Goal: Transaction & Acquisition: Purchase product/service

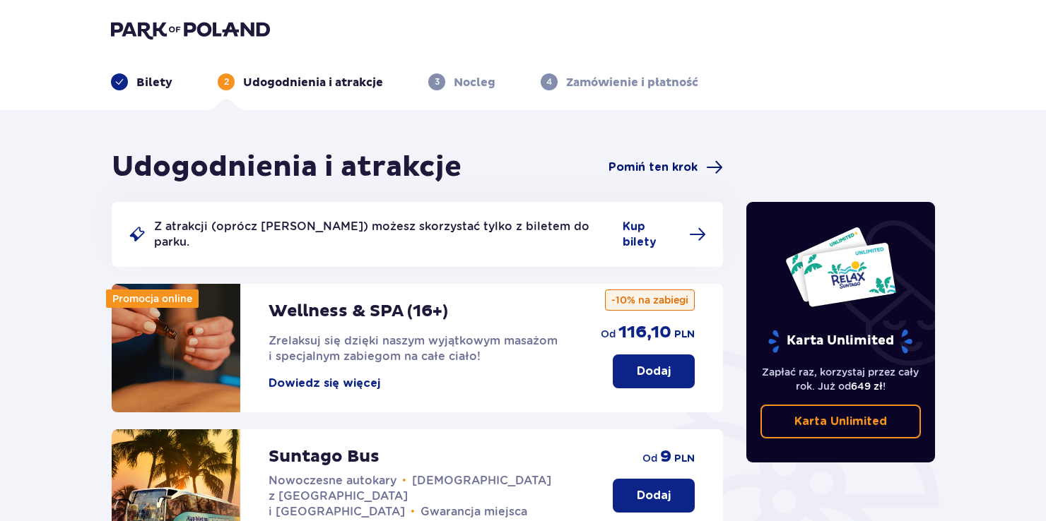
click at [661, 163] on span "Pomiń ten krok" at bounding box center [652, 168] width 89 height 16
click at [660, 228] on span "Kup bilety" at bounding box center [652, 234] width 58 height 31
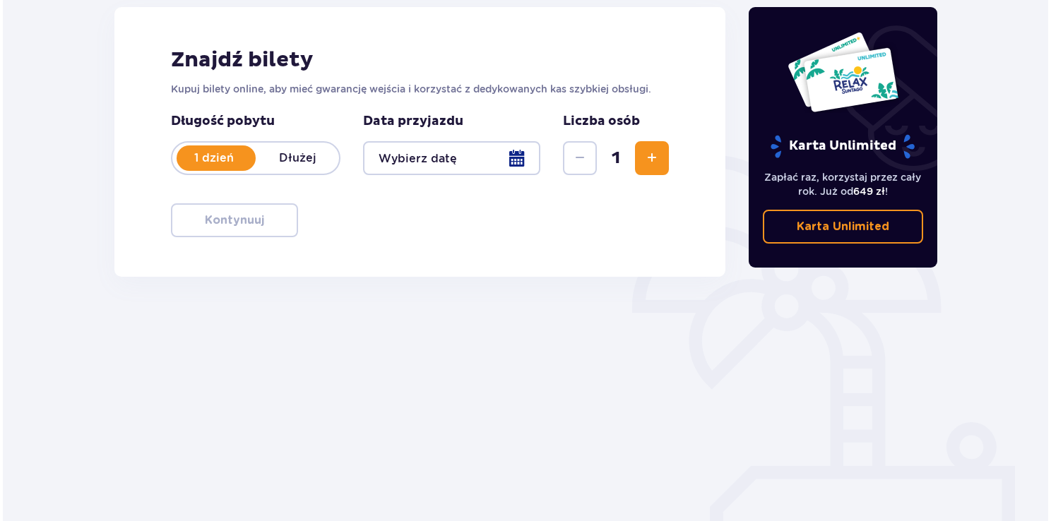
scroll to position [198, 0]
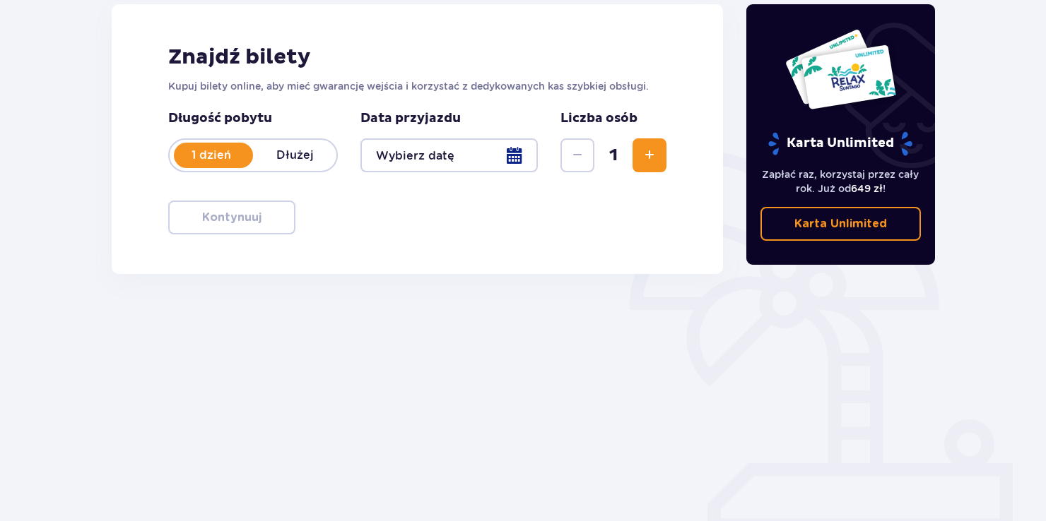
click at [517, 158] on div at bounding box center [448, 155] width 177 height 34
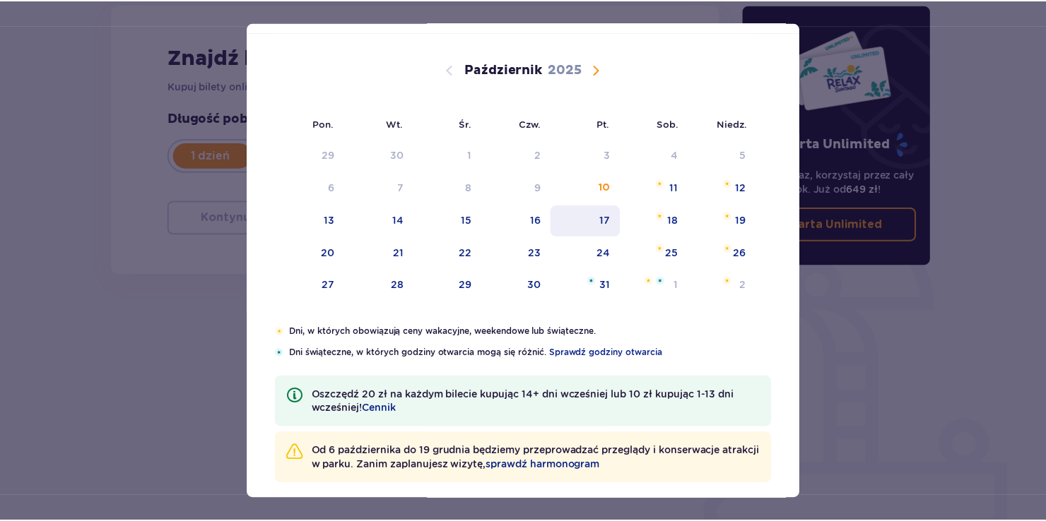
scroll to position [83, 0]
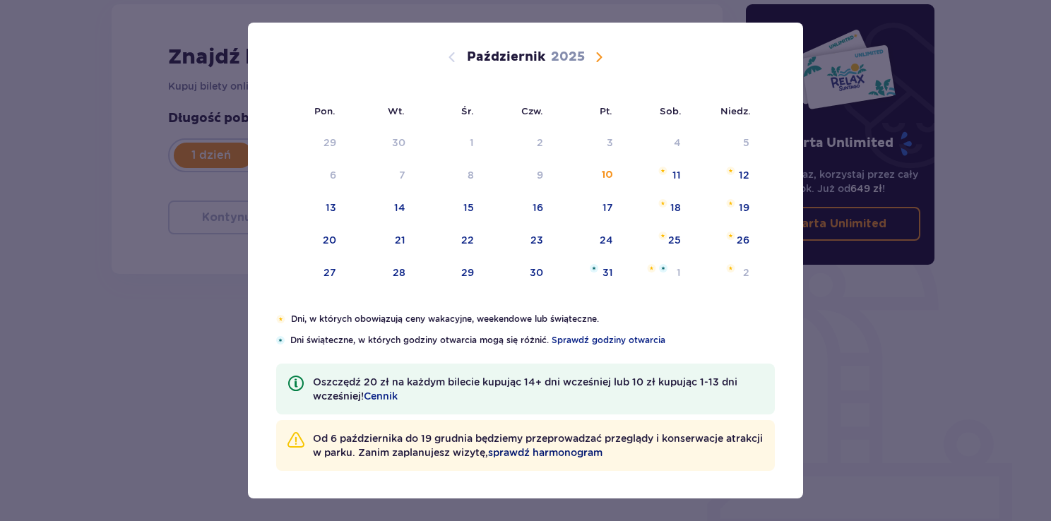
click at [599, 449] on span "sprawdź harmonogram" at bounding box center [545, 453] width 114 height 14
click at [679, 239] on div "25" at bounding box center [657, 240] width 69 height 31
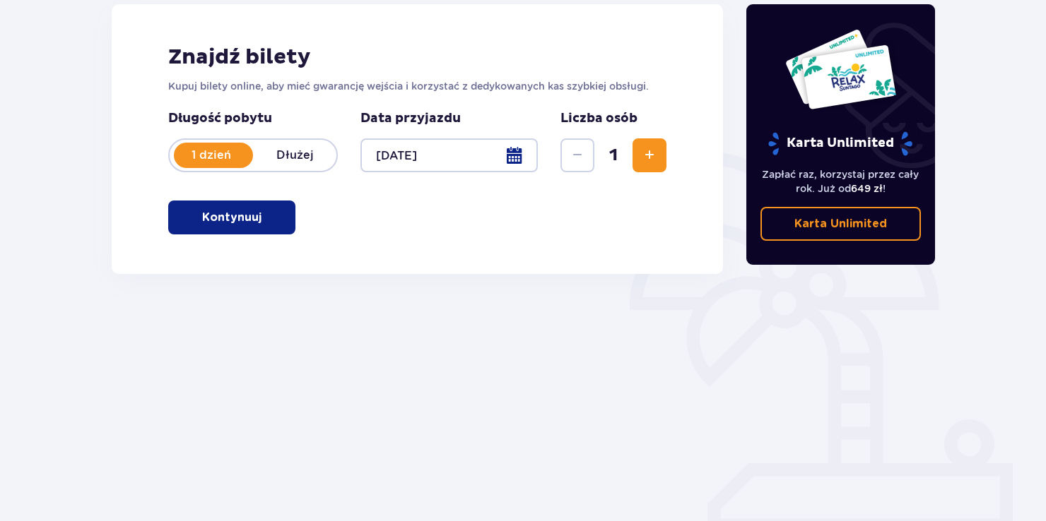
click at [223, 213] on p "Kontynuuj" at bounding box center [231, 218] width 59 height 16
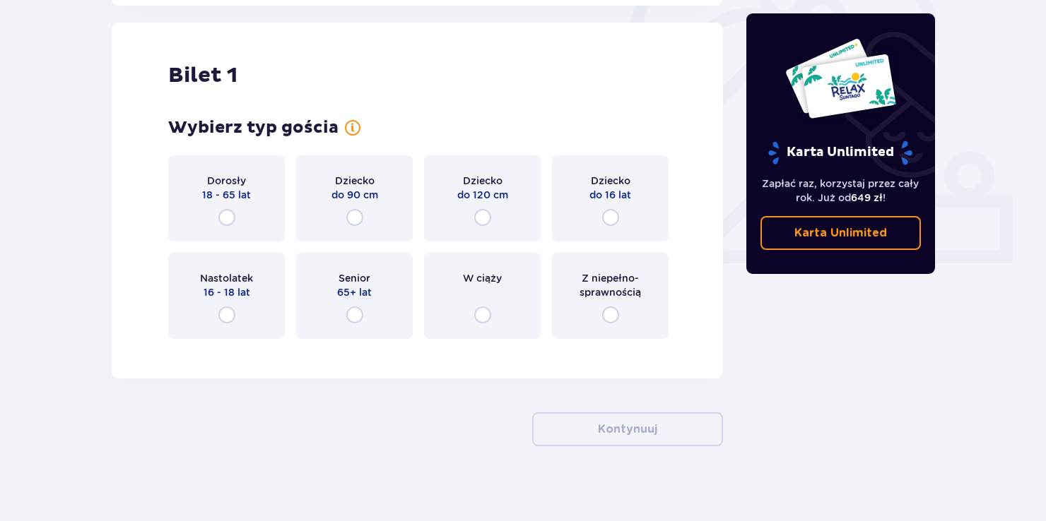
scroll to position [472, 0]
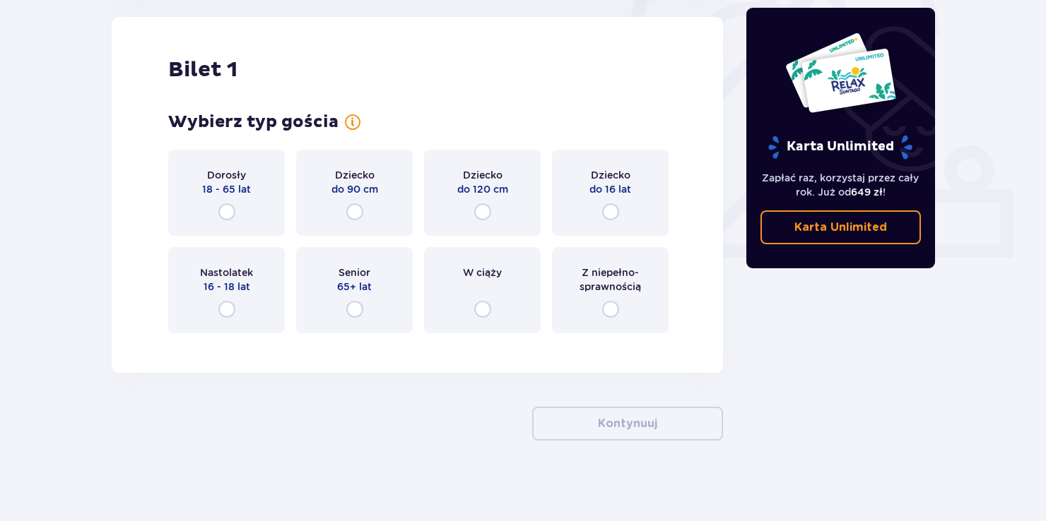
click at [237, 215] on div "Dorosły 18 - 65 lat" at bounding box center [226, 193] width 117 height 86
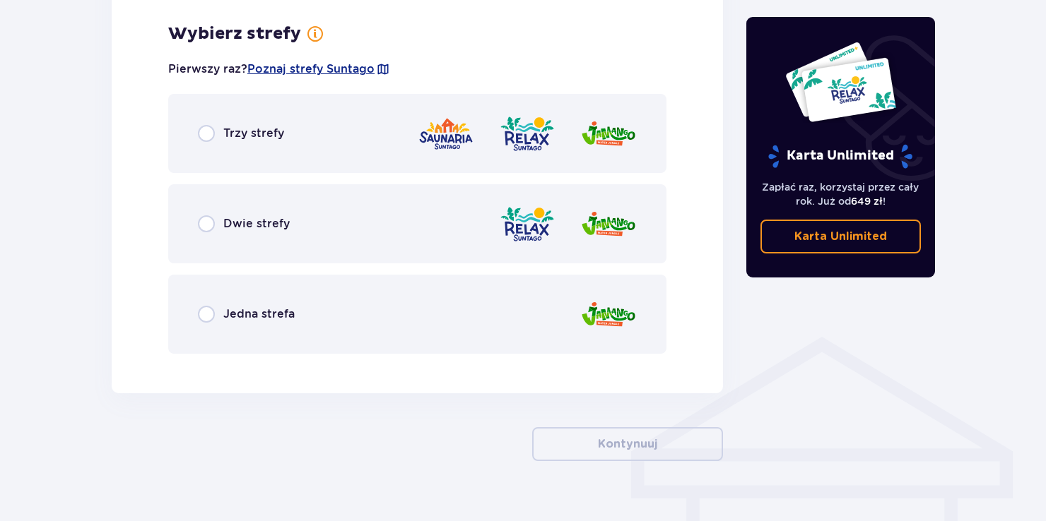
scroll to position [817, 0]
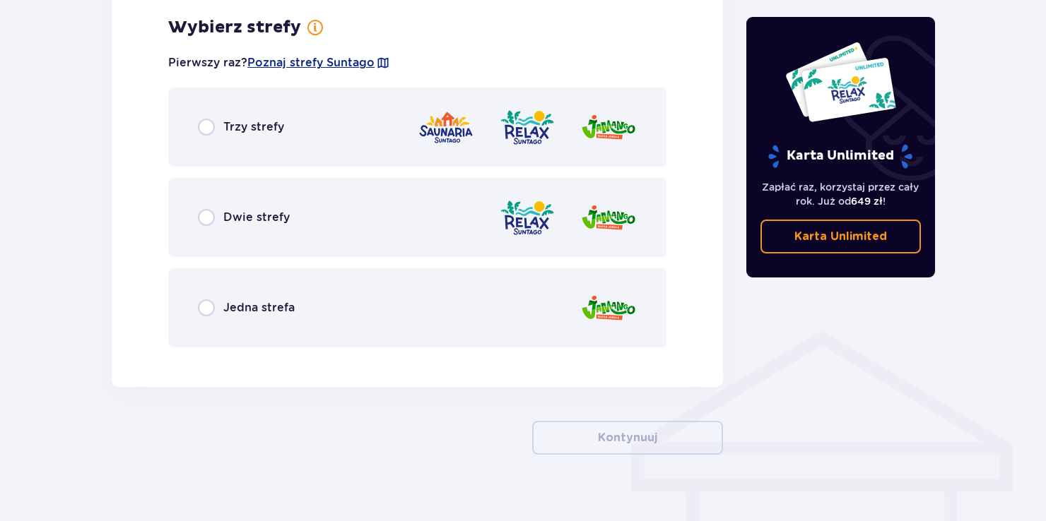
click at [245, 309] on span "Jedna strefa" at bounding box center [258, 308] width 71 height 16
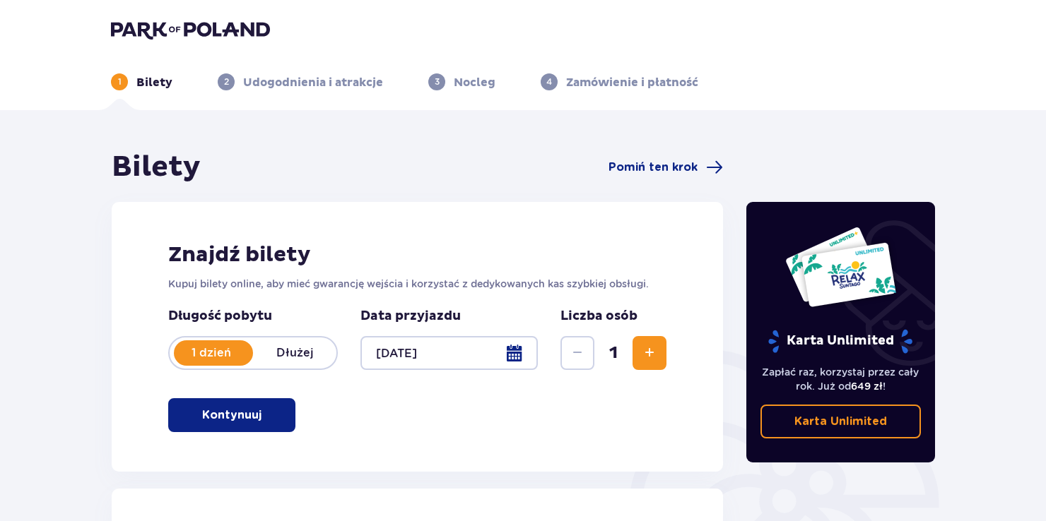
scroll to position [141, 0]
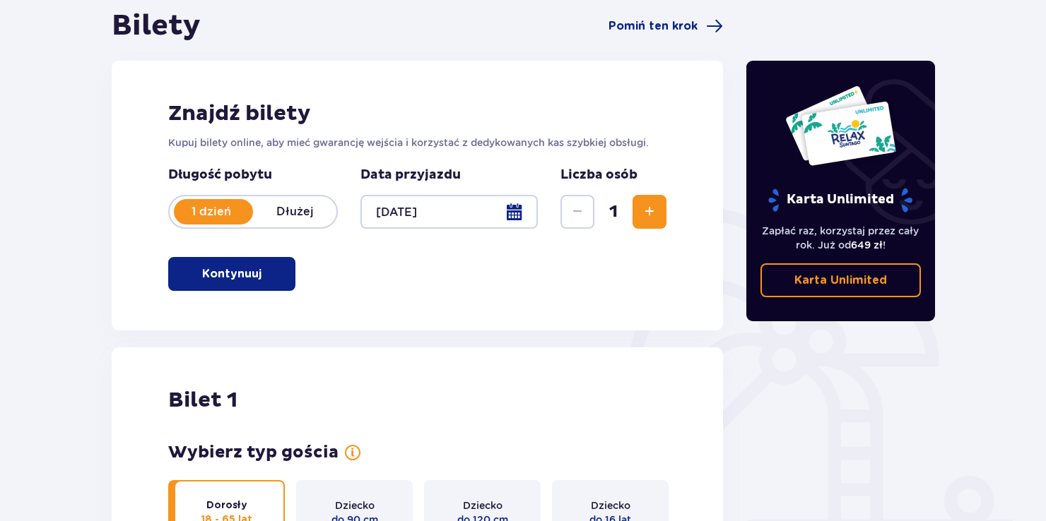
click at [517, 209] on div at bounding box center [448, 212] width 177 height 34
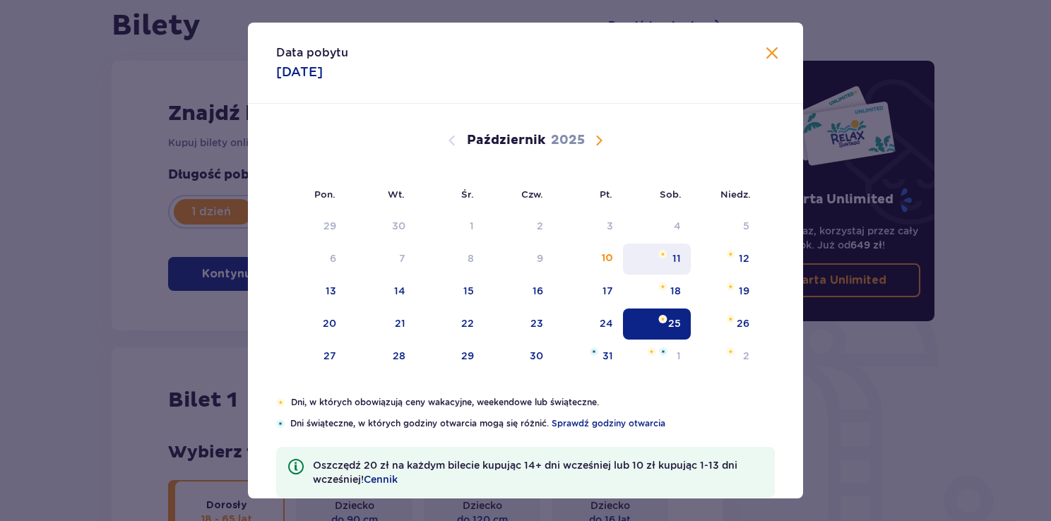
click at [673, 253] on div "11" at bounding box center [677, 259] width 8 height 14
type input "[DATE]"
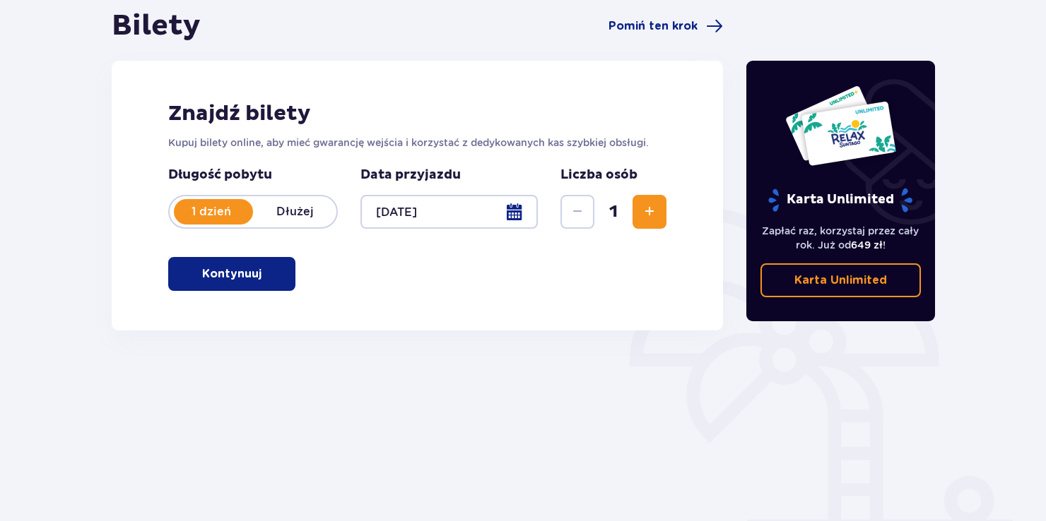
click at [273, 275] on button "Kontynuuj" at bounding box center [231, 274] width 127 height 34
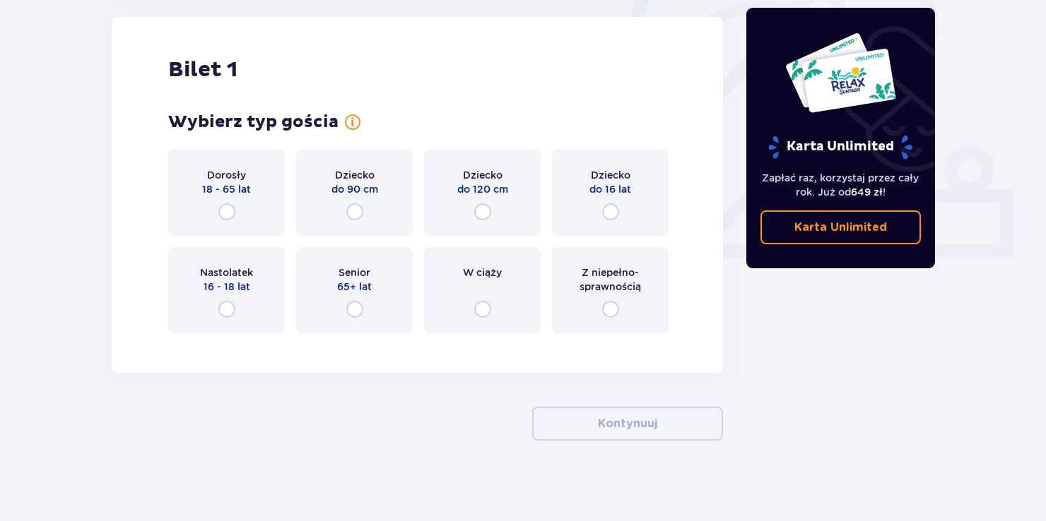
click at [254, 216] on div "Dorosły 18 - 65 lat" at bounding box center [226, 193] width 117 height 86
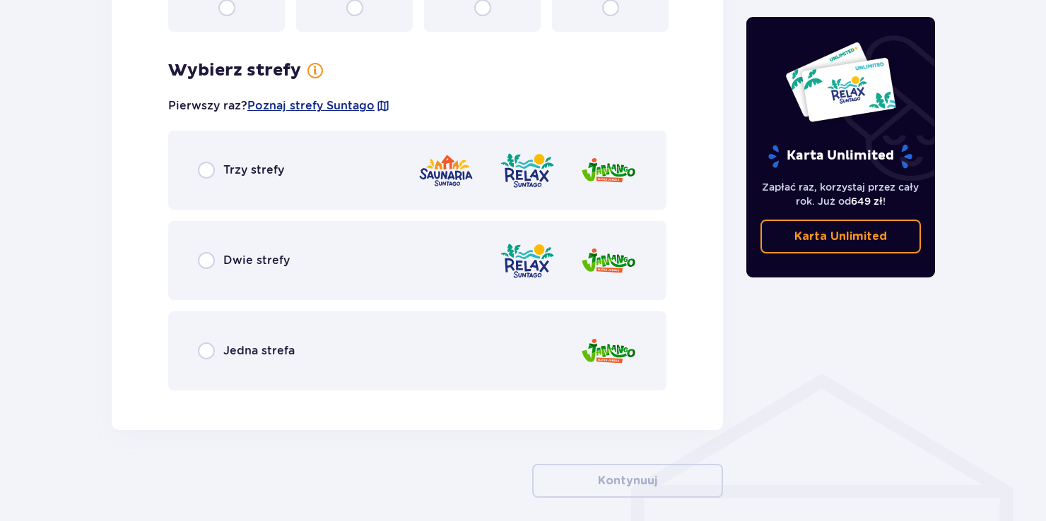
scroll to position [817, 0]
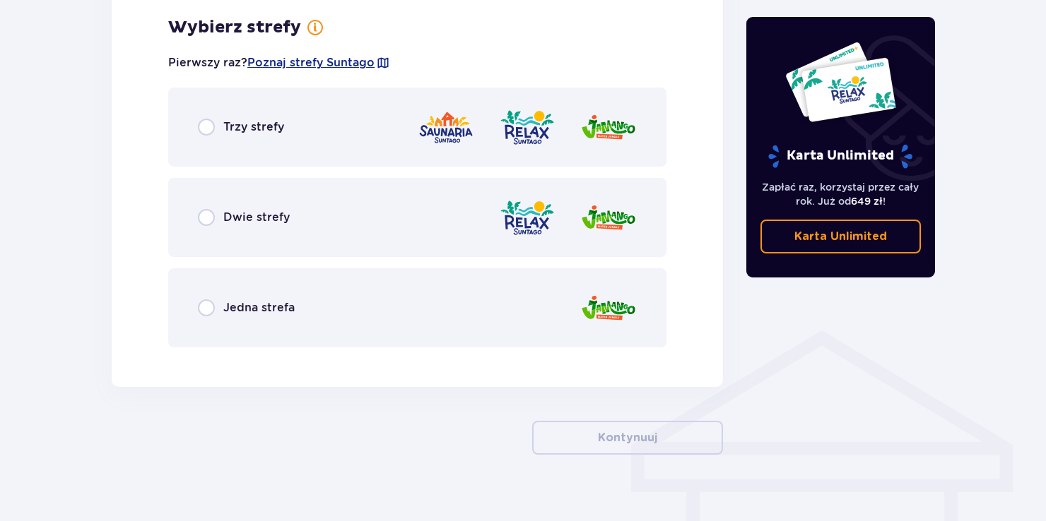
click at [257, 308] on span "Jedna strefa" at bounding box center [258, 308] width 71 height 16
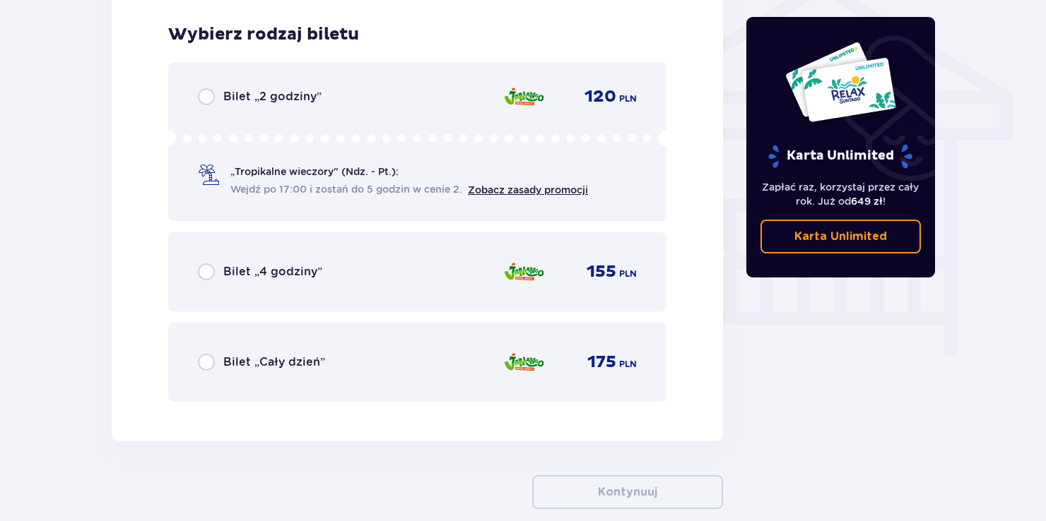
scroll to position [1176, 0]
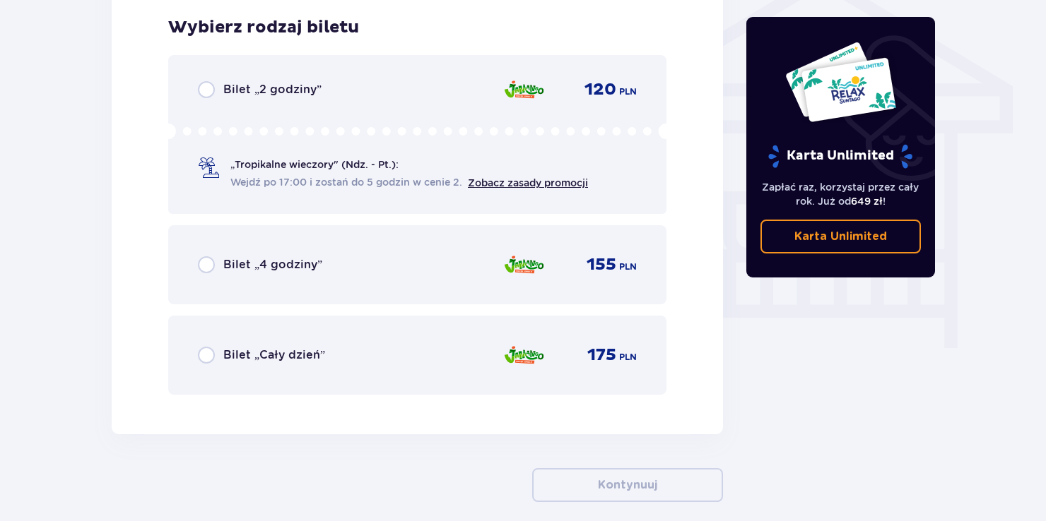
click at [256, 348] on span "Bilet „Cały dzień”" at bounding box center [274, 356] width 102 height 16
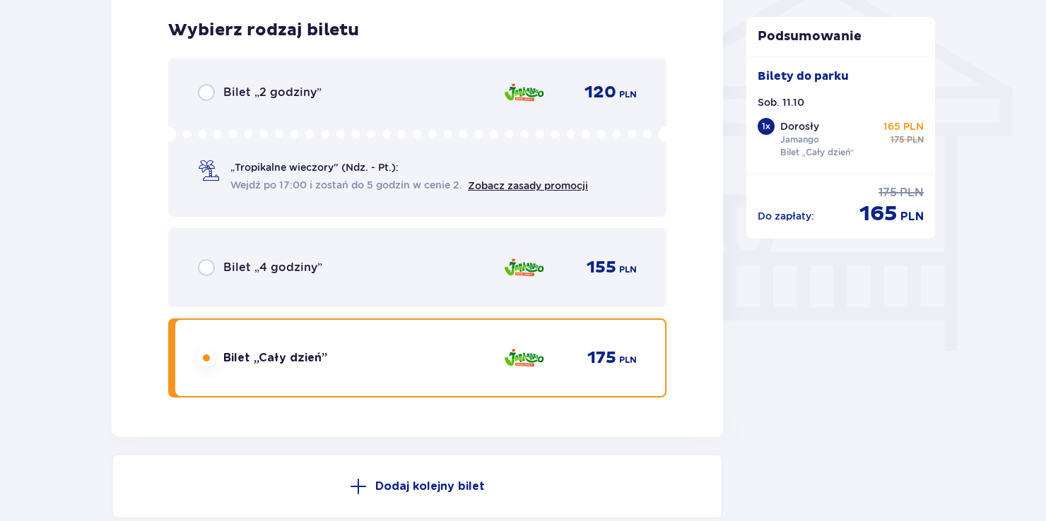
scroll to position [1172, 0]
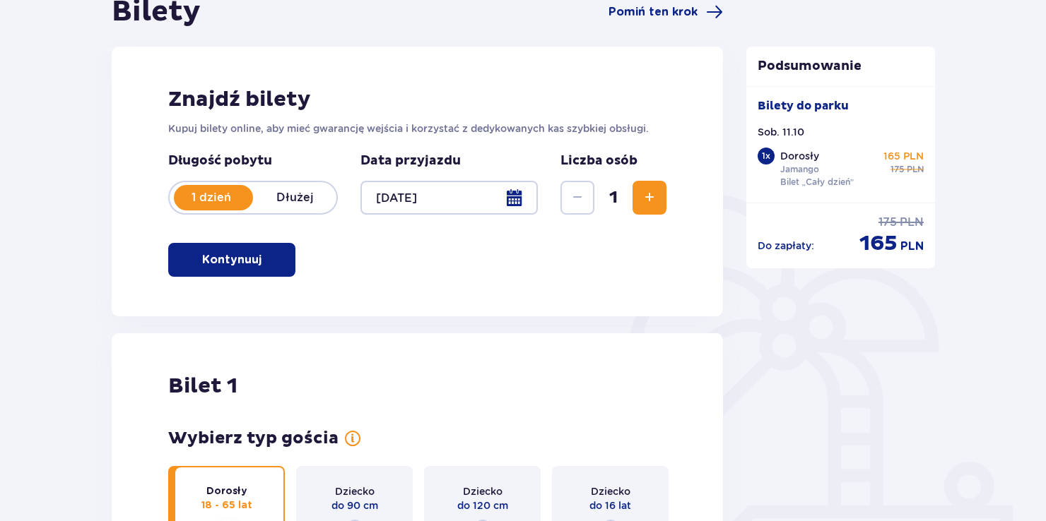
scroll to position [159, 0]
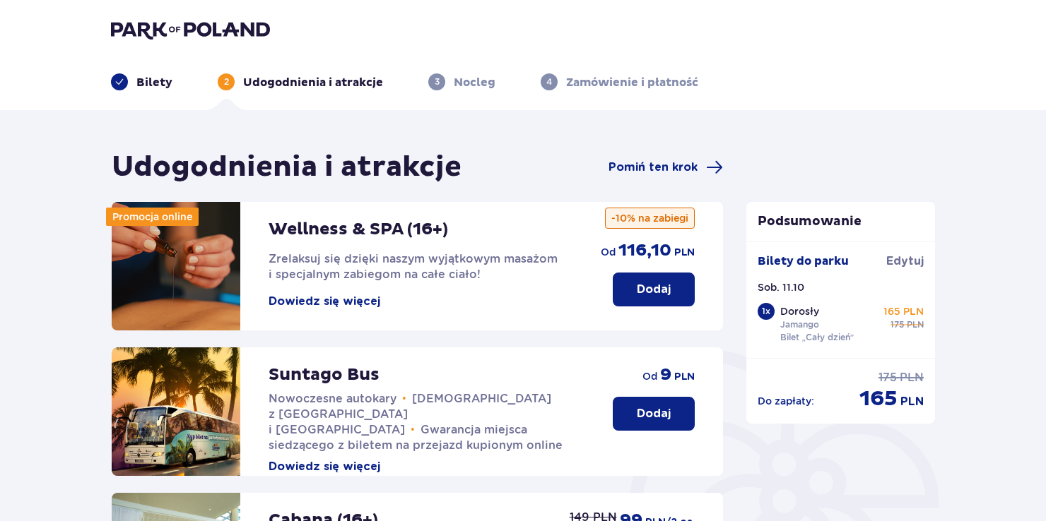
click at [890, 336] on div "Dorosły Jamango Bilet „Cały dzień” 165 PLN cena regularna 175 PLN" at bounding box center [852, 325] width 144 height 40
click at [806, 358] on div "Bilety do parku Edytuj Sob. 11.10 1 x Dorosły Jamango Bilet „Cały dzień” 165 PL…" at bounding box center [840, 300] width 189 height 117
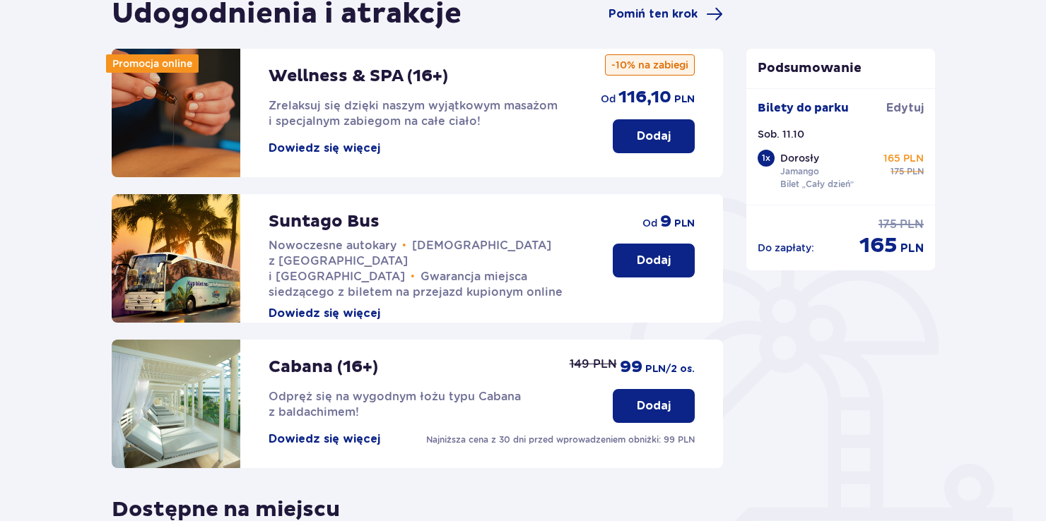
scroll to position [365, 0]
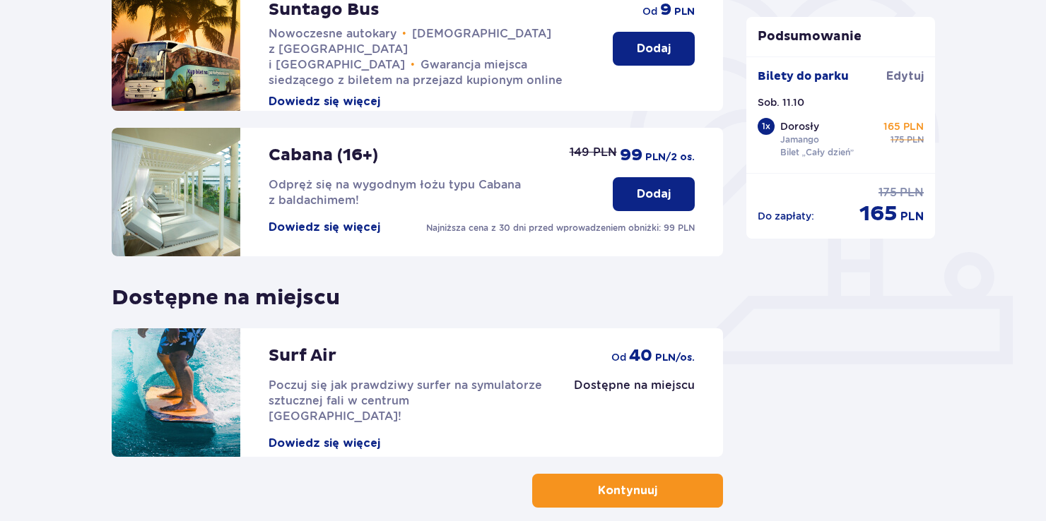
click at [585, 480] on button "Kontynuuj" at bounding box center [627, 491] width 191 height 34
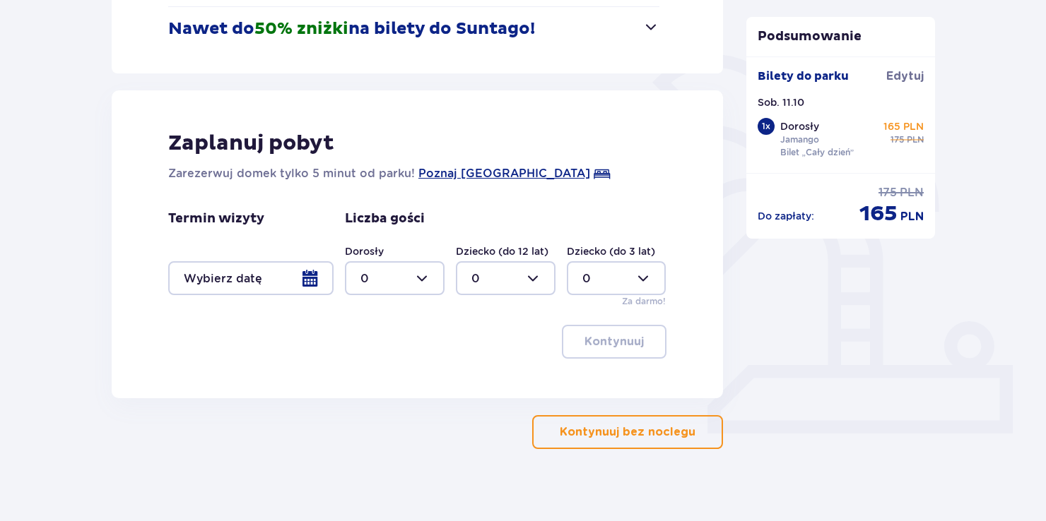
scroll to position [308, 0]
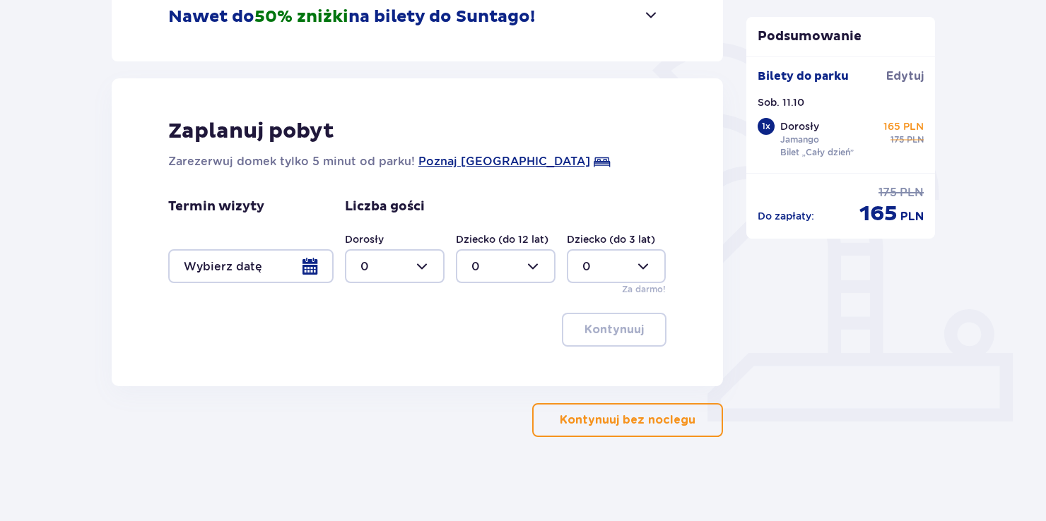
click at [636, 424] on p "Kontynuuj bez noclegu" at bounding box center [628, 421] width 136 height 16
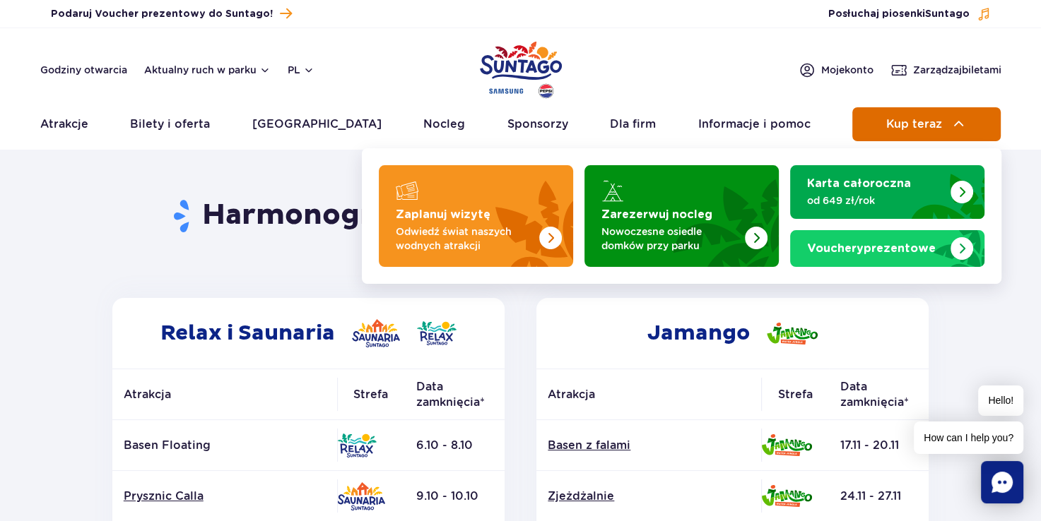
click at [910, 128] on span "Kup teraz" at bounding box center [914, 124] width 56 height 13
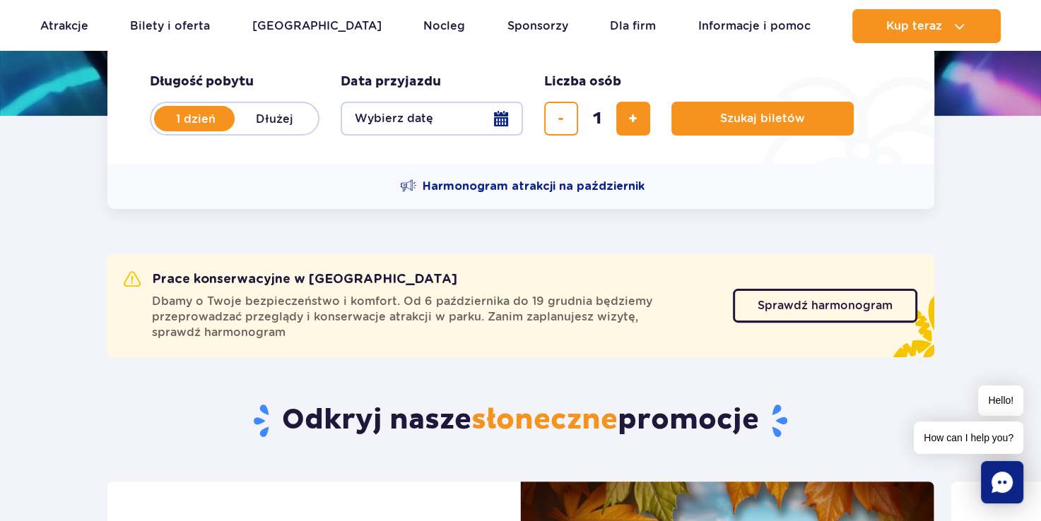
scroll to position [353, 0]
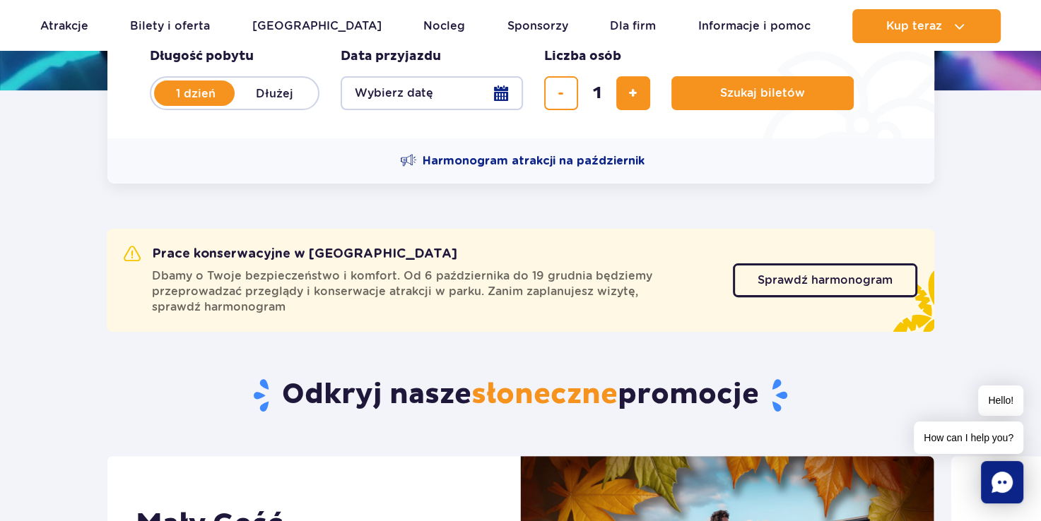
click at [501, 97] on button "Wybierz datę" at bounding box center [432, 93] width 182 height 34
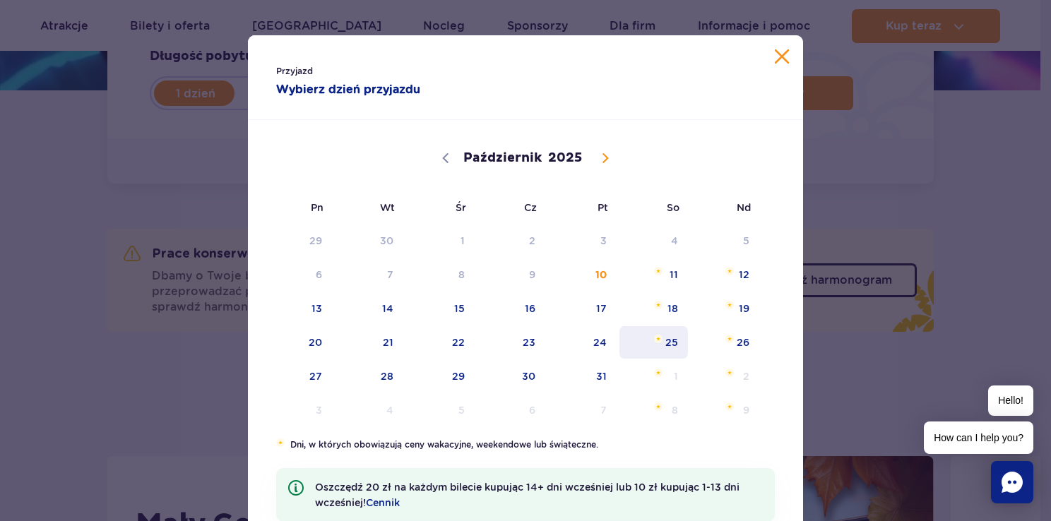
click at [664, 341] on span "25" at bounding box center [653, 342] width 71 height 33
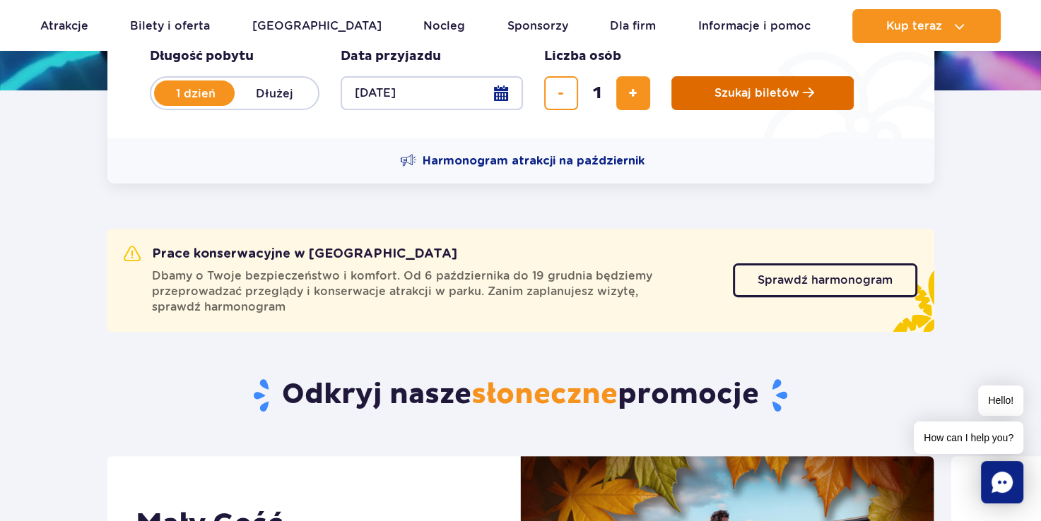
click at [757, 102] on button "Szukaj biletów" at bounding box center [762, 93] width 182 height 34
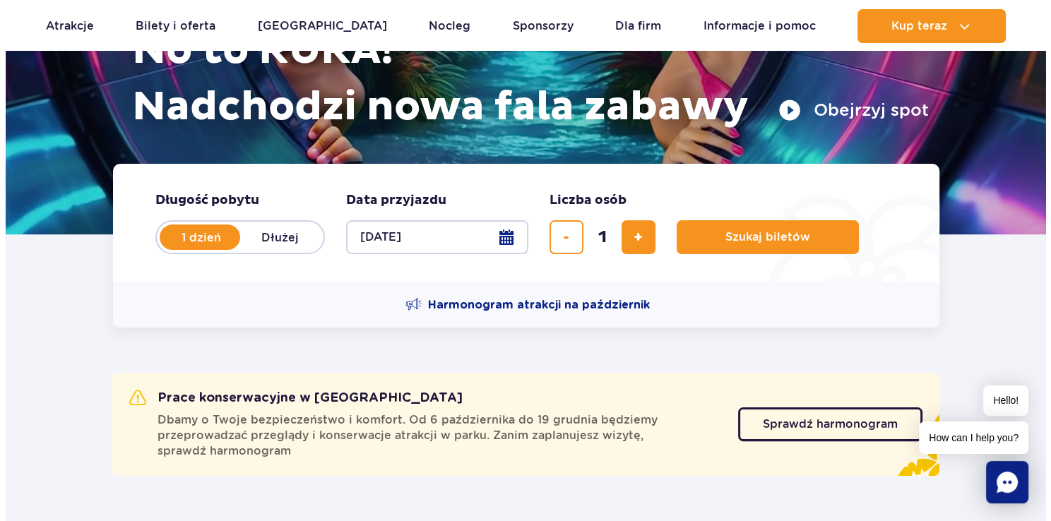
scroll to position [141, 0]
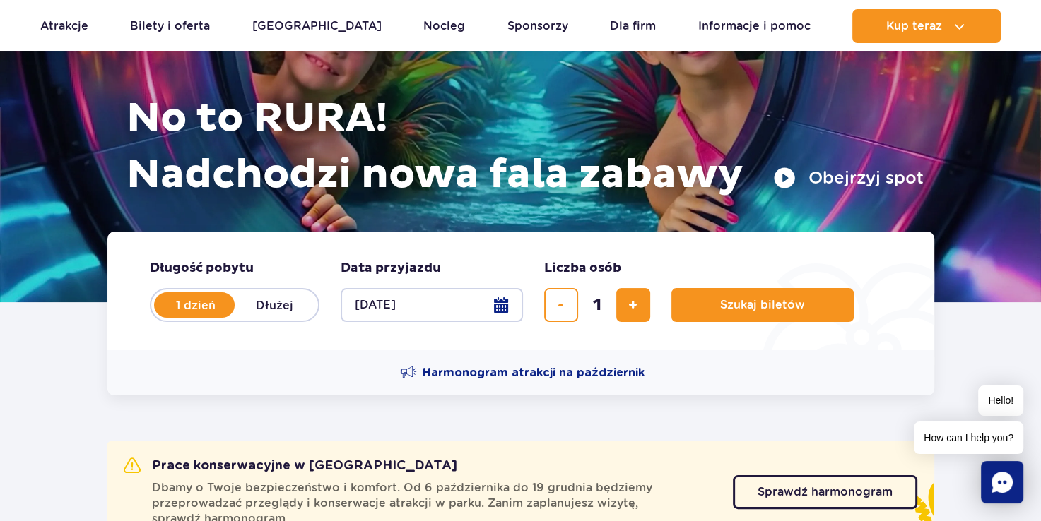
click at [500, 314] on button "[DATE]" at bounding box center [432, 305] width 182 height 34
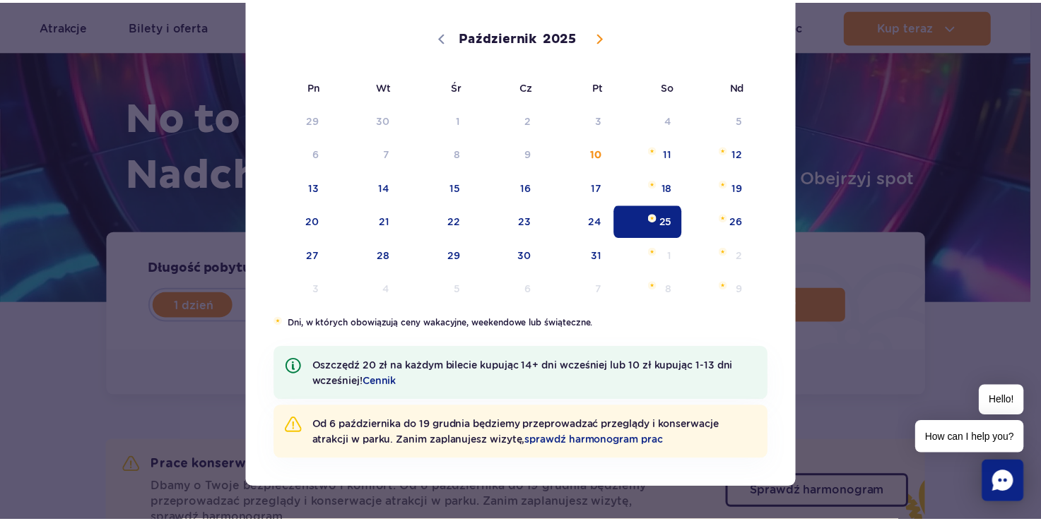
scroll to position [123, 0]
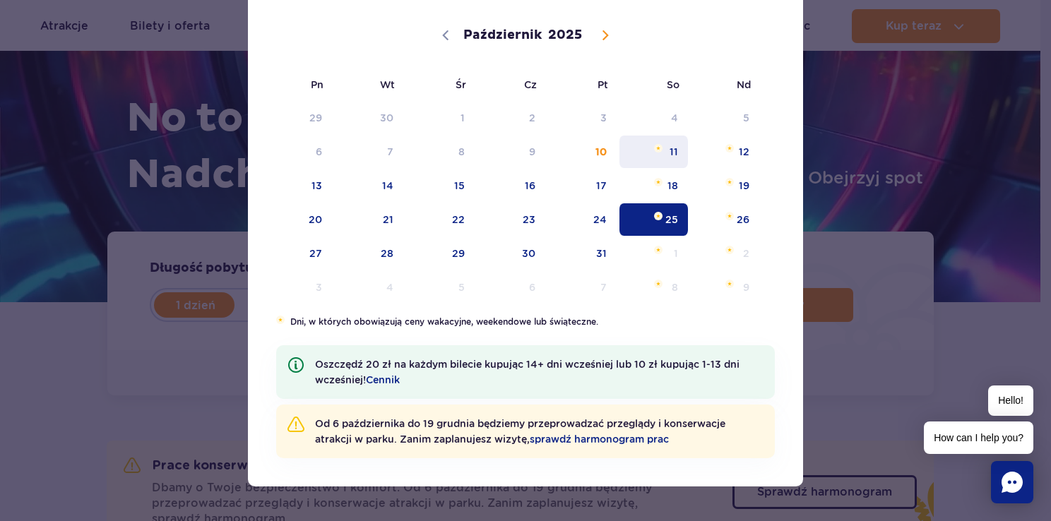
click at [670, 155] on span "11" at bounding box center [653, 152] width 71 height 33
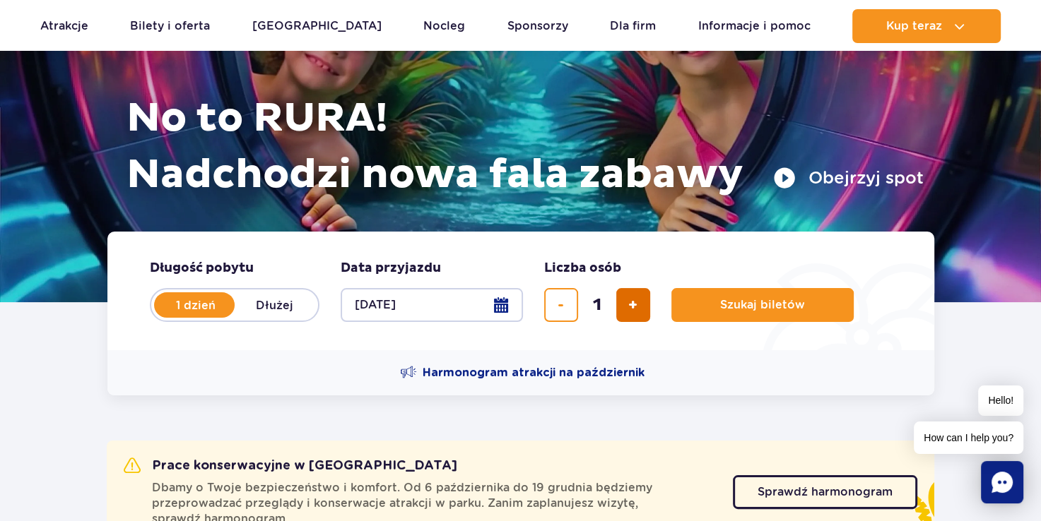
click at [632, 305] on span "dodaj bilet" at bounding box center [632, 305] width 9 height 0
type input "2"
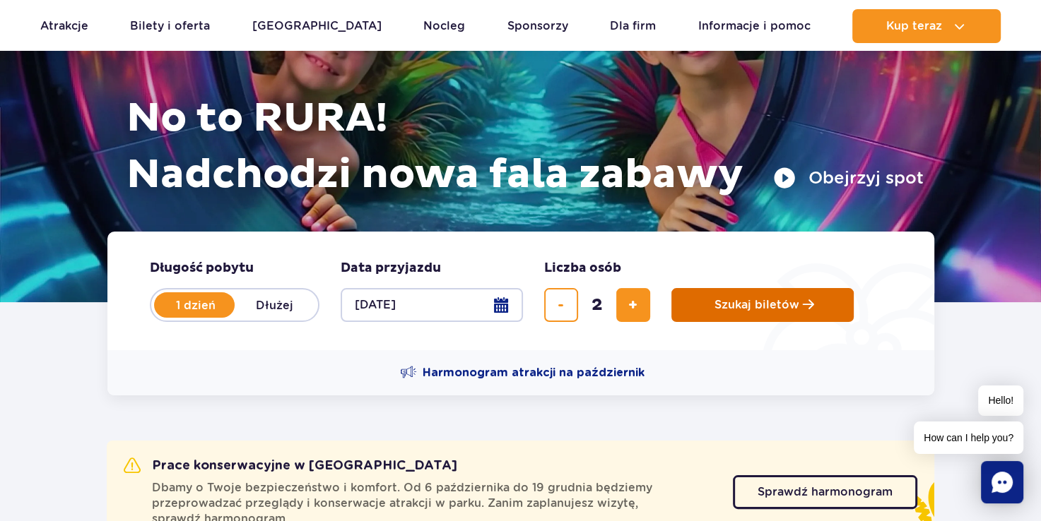
click at [762, 298] on button "Szukaj biletów" at bounding box center [762, 305] width 182 height 34
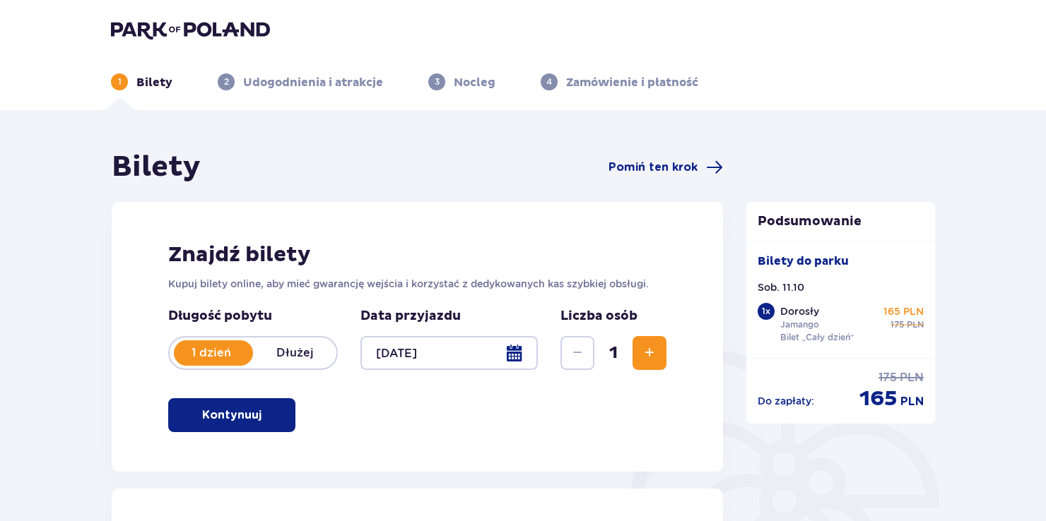
click at [512, 355] on div at bounding box center [448, 353] width 177 height 34
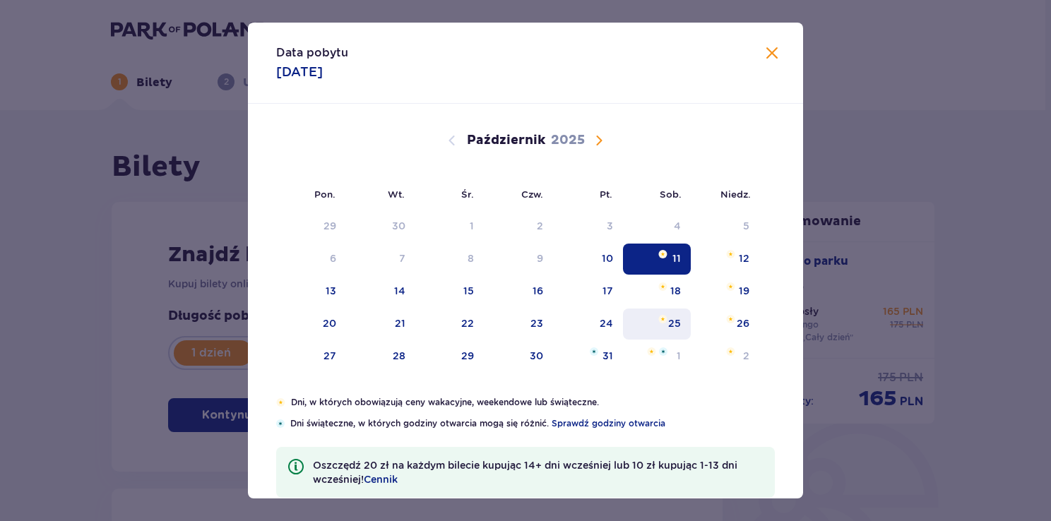
click at [661, 319] on img "sobota, 25 października 2025" at bounding box center [663, 319] width 9 height 8
type input "[DATE]"
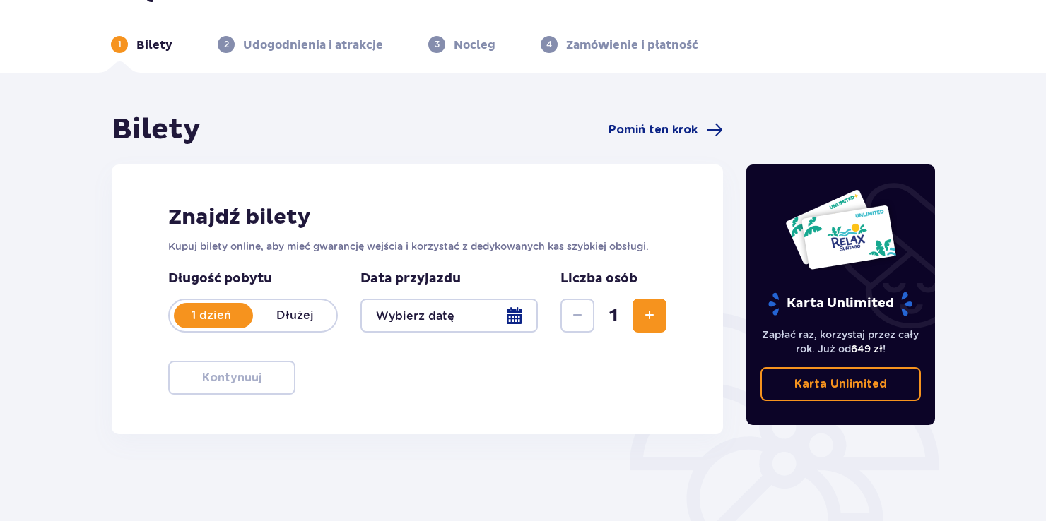
scroll to position [71, 0]
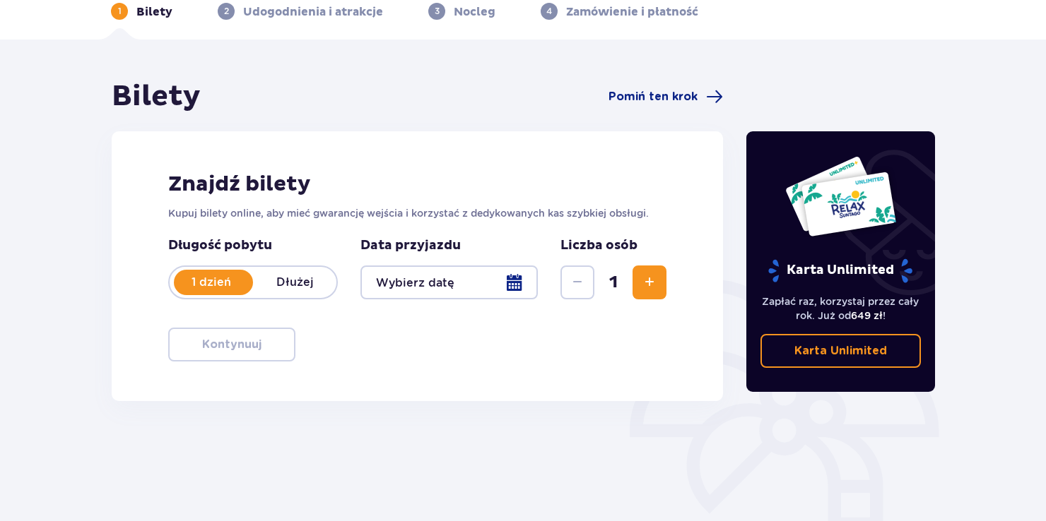
click at [517, 288] on div at bounding box center [448, 283] width 177 height 34
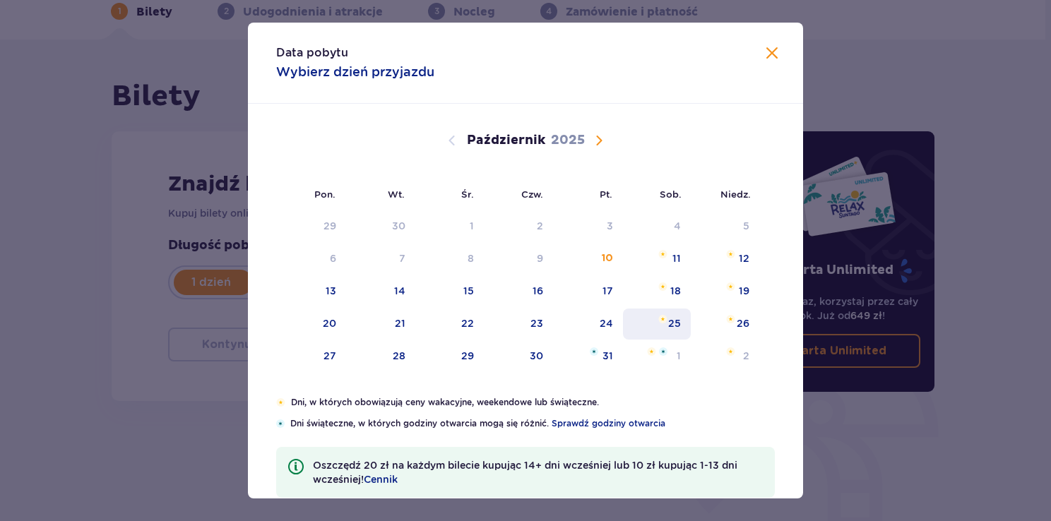
click at [675, 327] on div "25" at bounding box center [674, 324] width 13 height 14
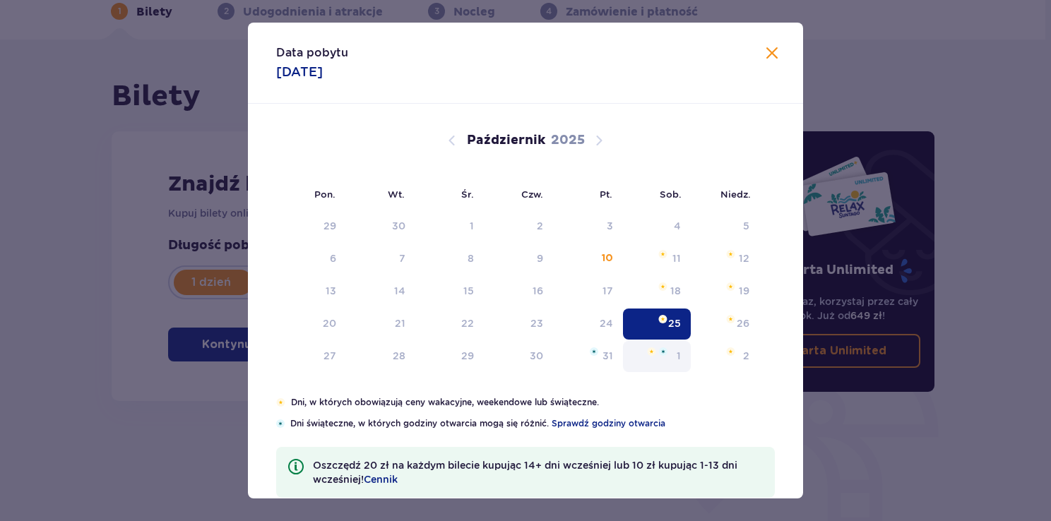
type input "[DATE]"
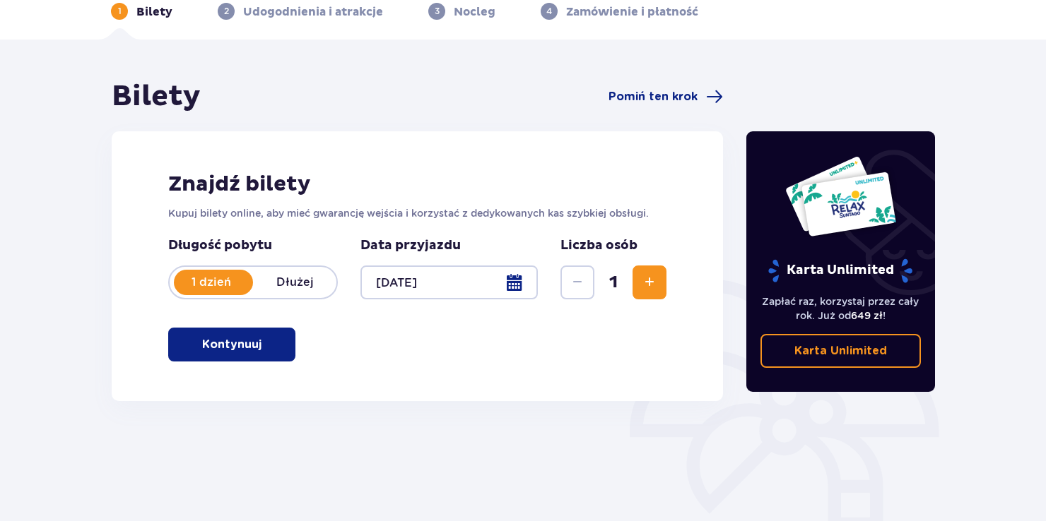
click at [280, 348] on button "Kontynuuj" at bounding box center [231, 345] width 127 height 34
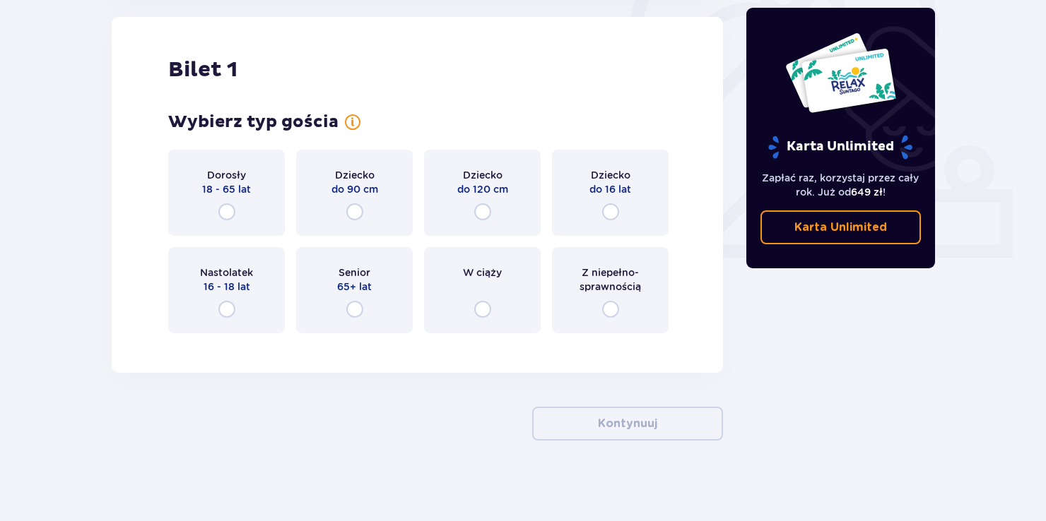
click at [244, 214] on div "Dorosły 18 - 65 lat" at bounding box center [226, 193] width 117 height 86
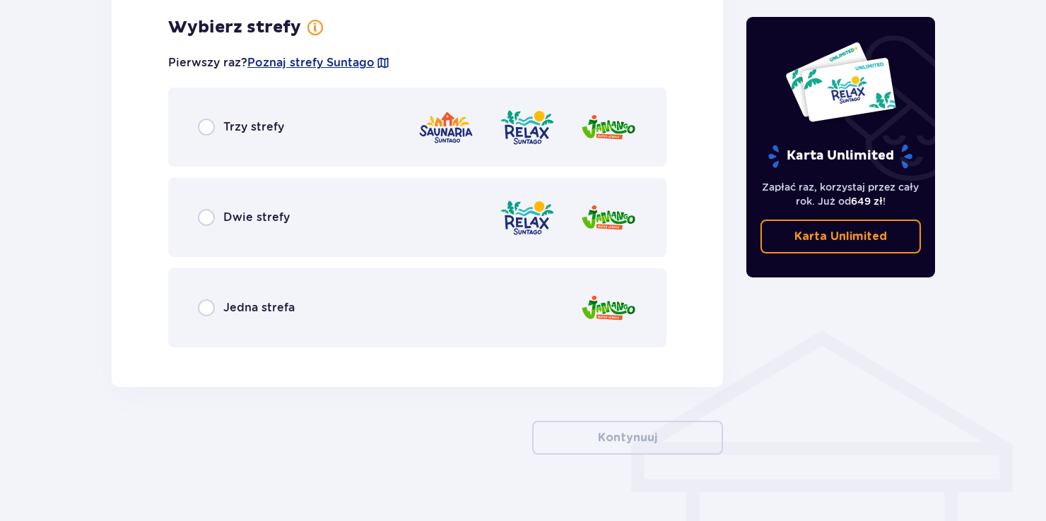
click at [335, 316] on div "Jedna strefa" at bounding box center [417, 308] width 498 height 79
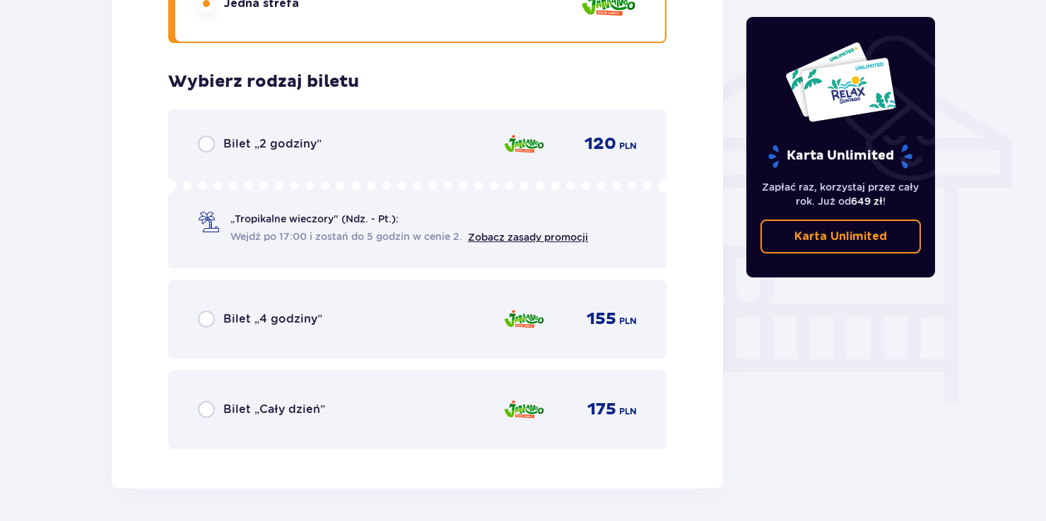
scroll to position [1176, 0]
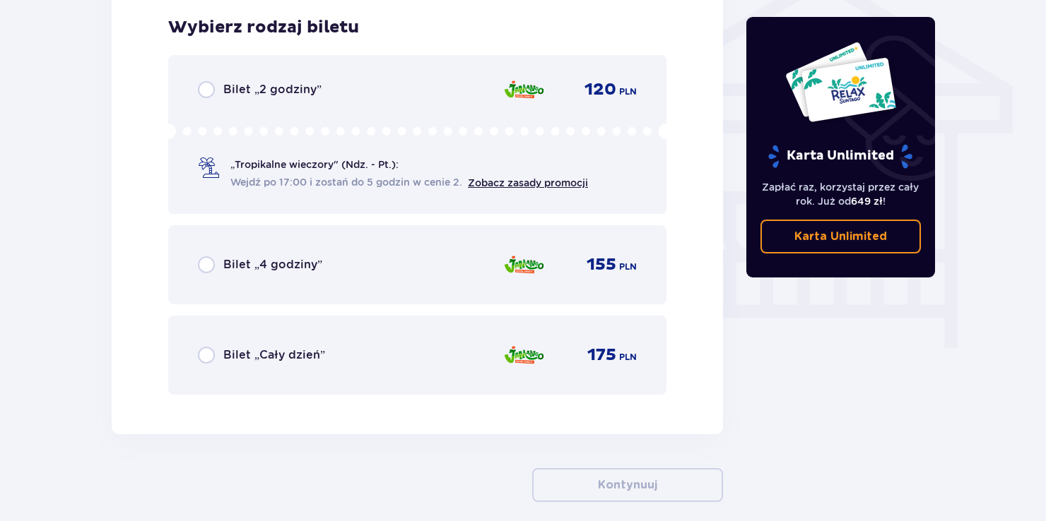
click at [316, 352] on span "Bilet „Cały dzień”" at bounding box center [274, 356] width 102 height 16
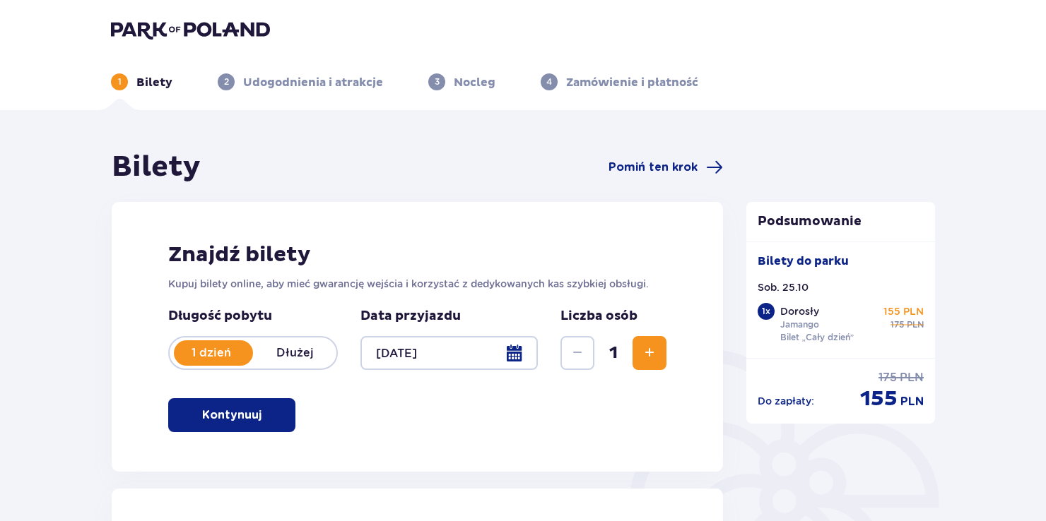
scroll to position [0, 0]
click at [506, 360] on div at bounding box center [448, 353] width 177 height 34
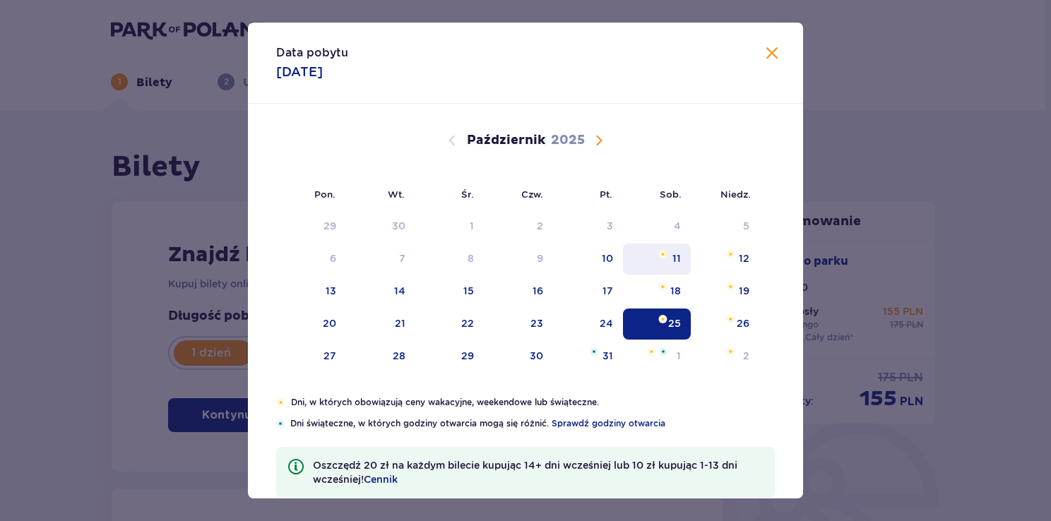
click at [662, 257] on img "sobota, 11 października 2025" at bounding box center [663, 254] width 9 height 8
type input "[DATE]"
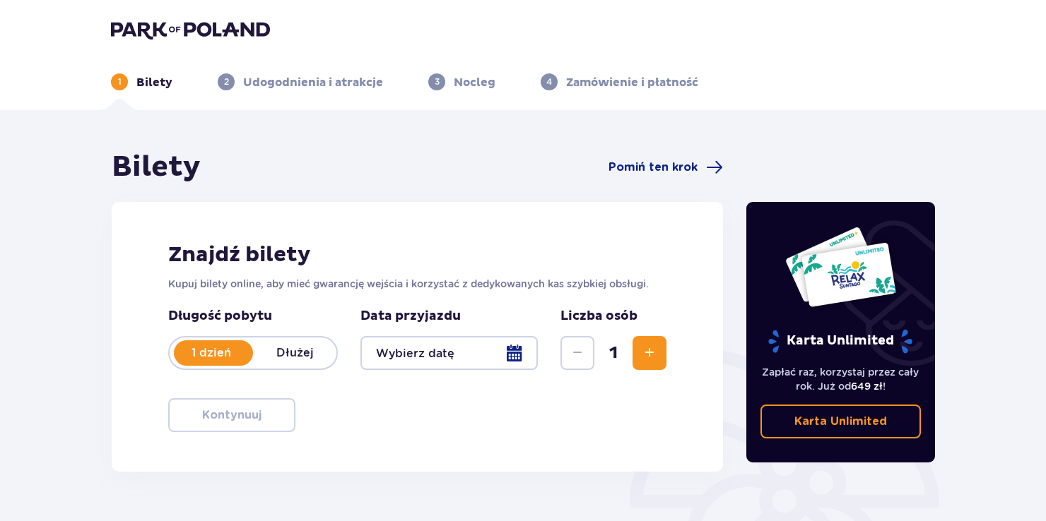
click at [648, 348] on span "Zwiększ" at bounding box center [649, 353] width 17 height 17
click at [523, 359] on div at bounding box center [448, 353] width 177 height 34
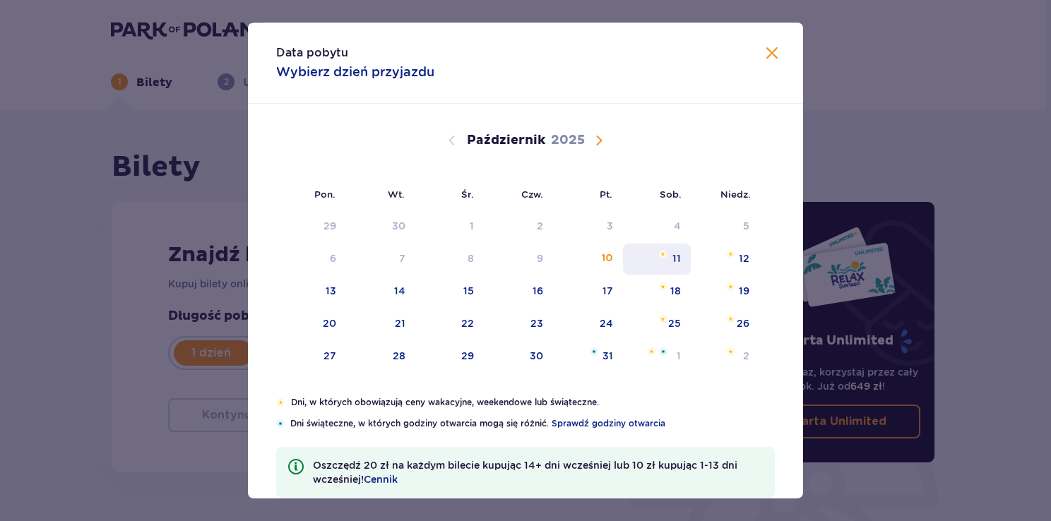
click at [664, 254] on img "sobota, 11 października 2025" at bounding box center [663, 254] width 9 height 8
type input "[DATE]"
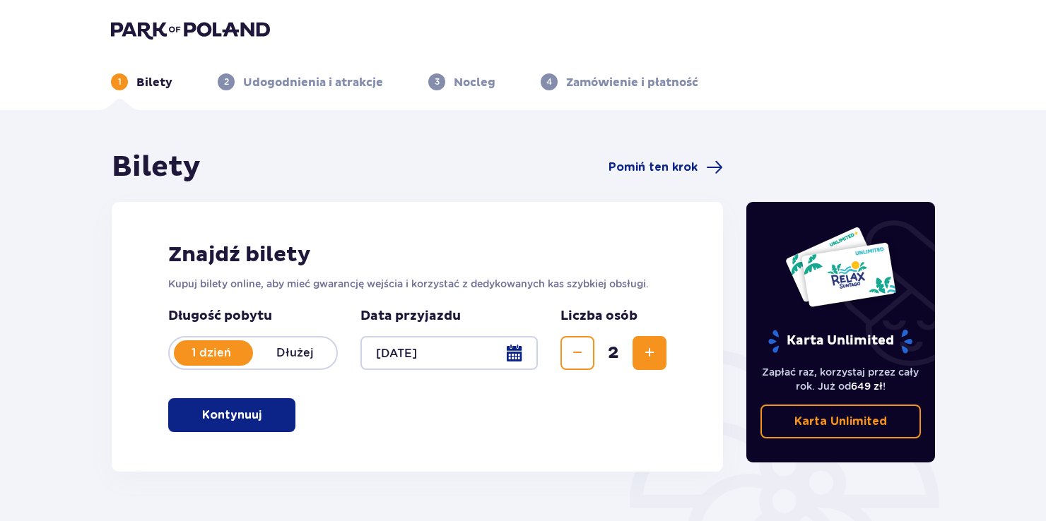
click at [289, 411] on button "Kontynuuj" at bounding box center [231, 416] width 127 height 34
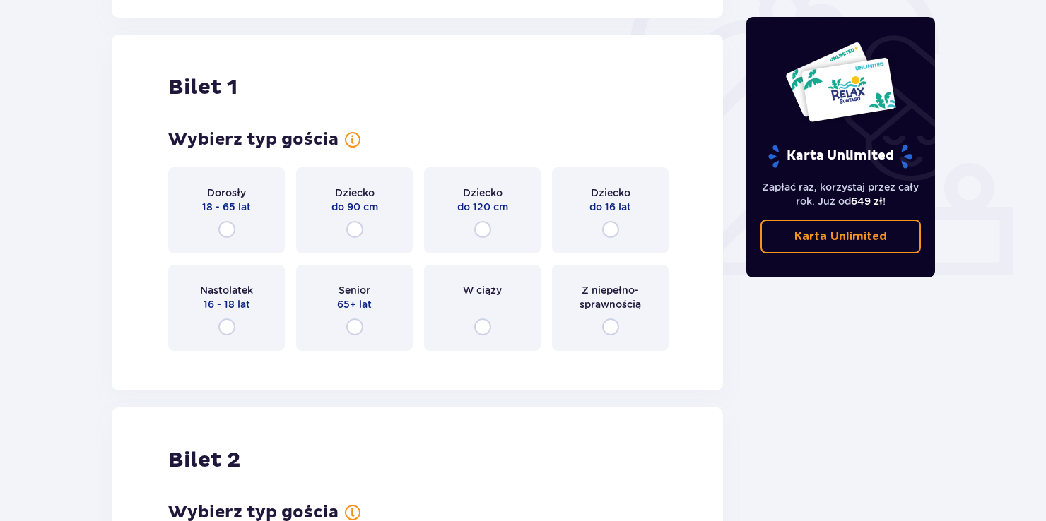
scroll to position [472, 0]
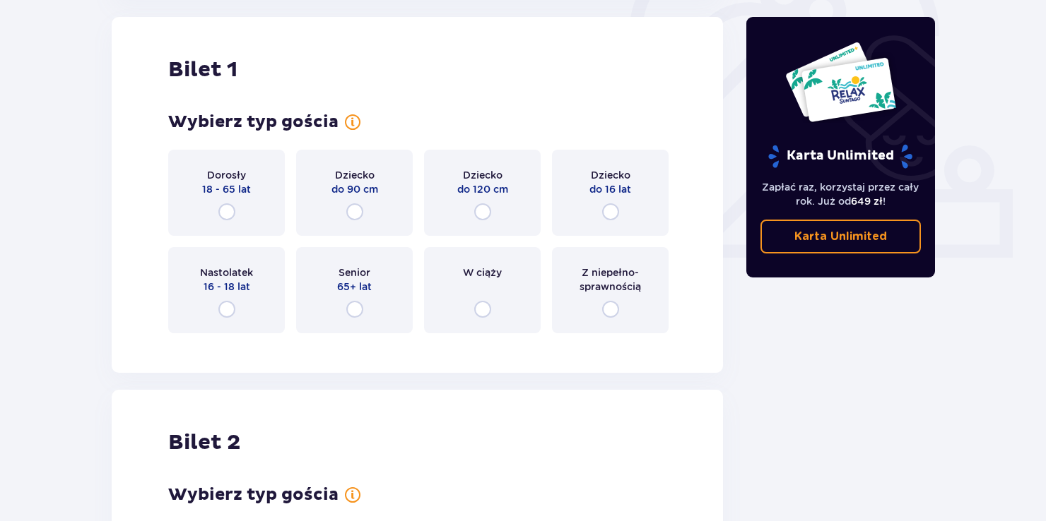
click at [257, 201] on div "Dorosły 18 - 65 lat" at bounding box center [226, 193] width 117 height 86
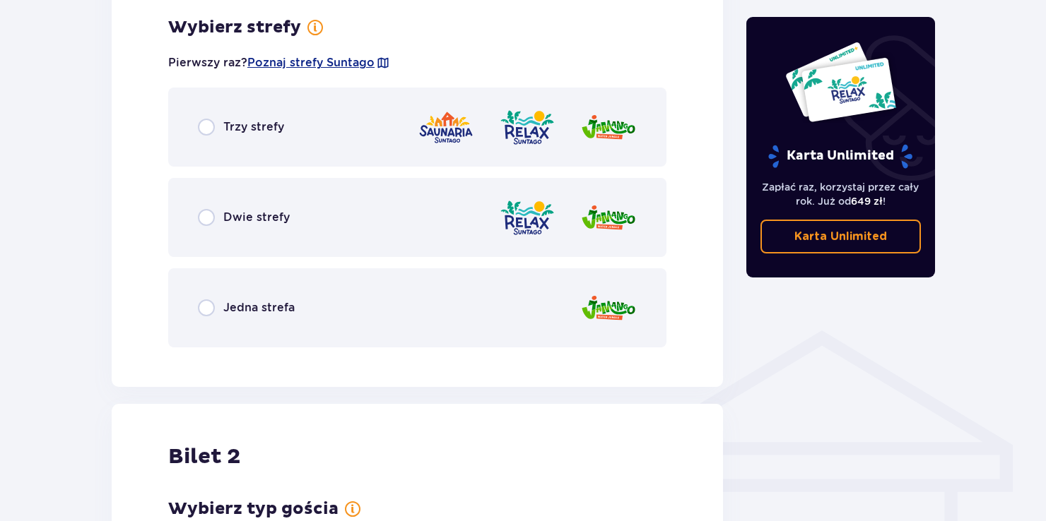
click at [296, 315] on div "Jedna strefa" at bounding box center [417, 308] width 498 height 79
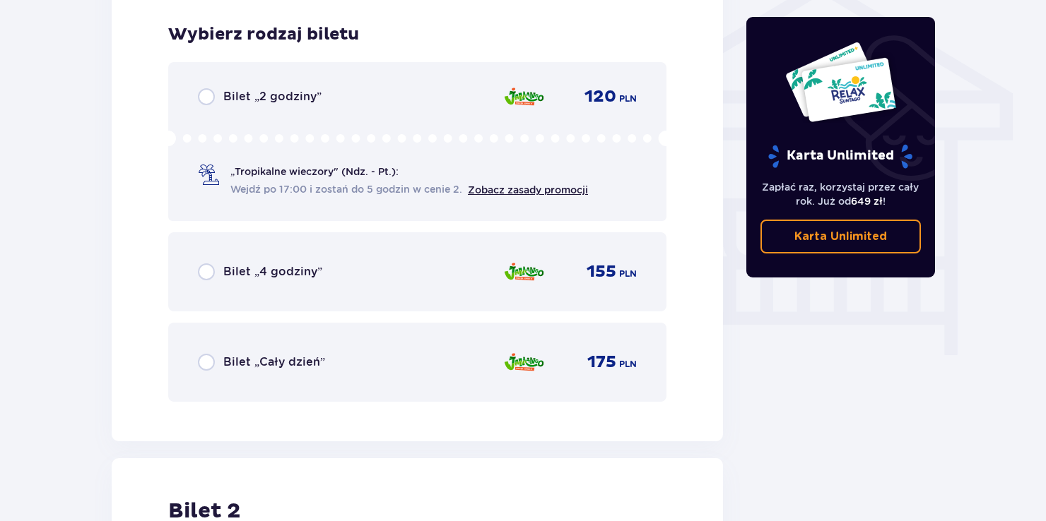
scroll to position [1176, 0]
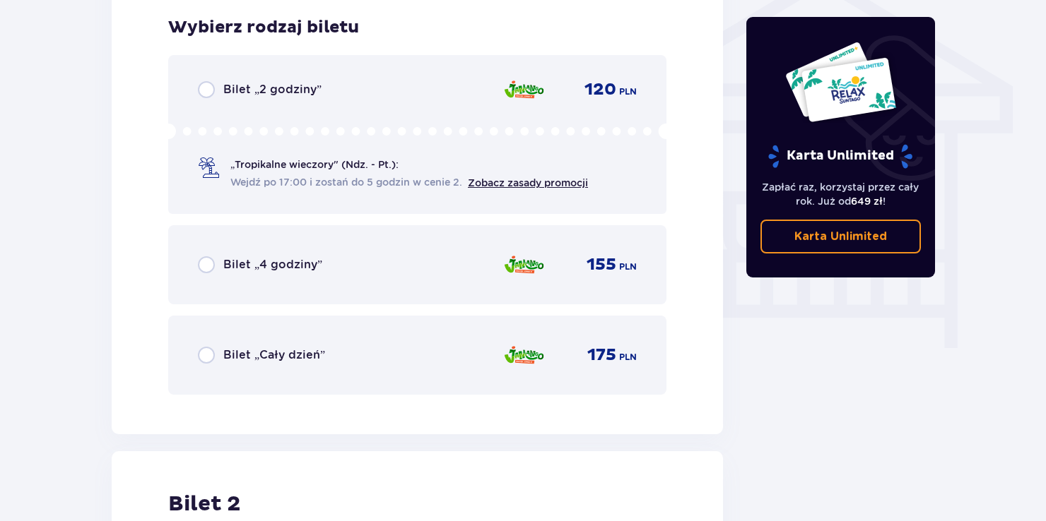
click at [289, 347] on div "Bilet „Cały dzień”" at bounding box center [261, 355] width 127 height 17
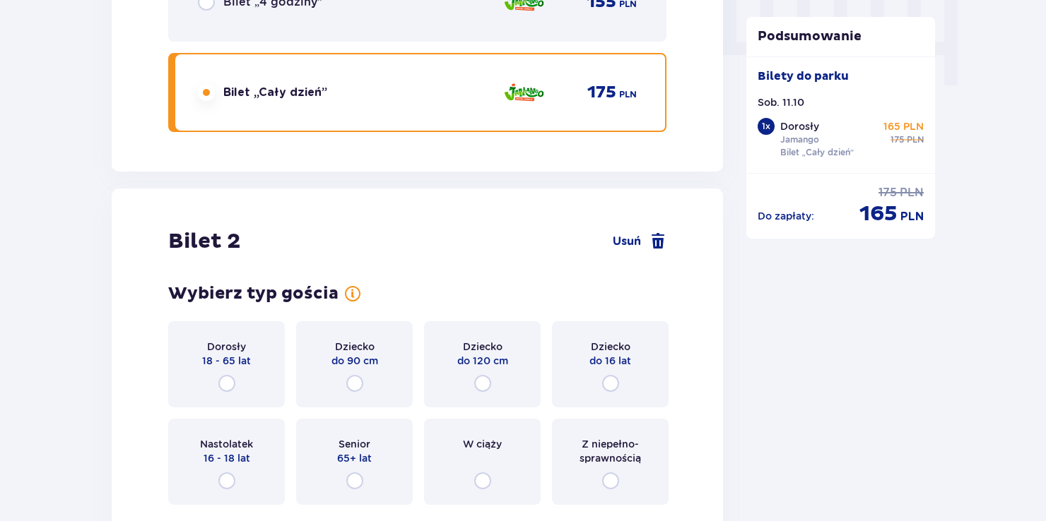
scroll to position [1610, 0]
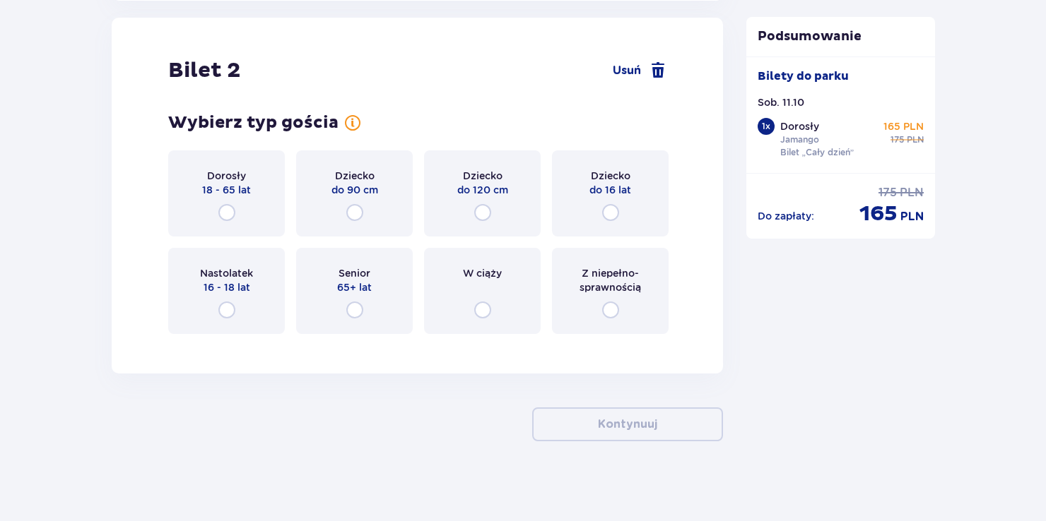
click at [240, 213] on div "Dorosły 18 - 65 lat" at bounding box center [226, 194] width 117 height 86
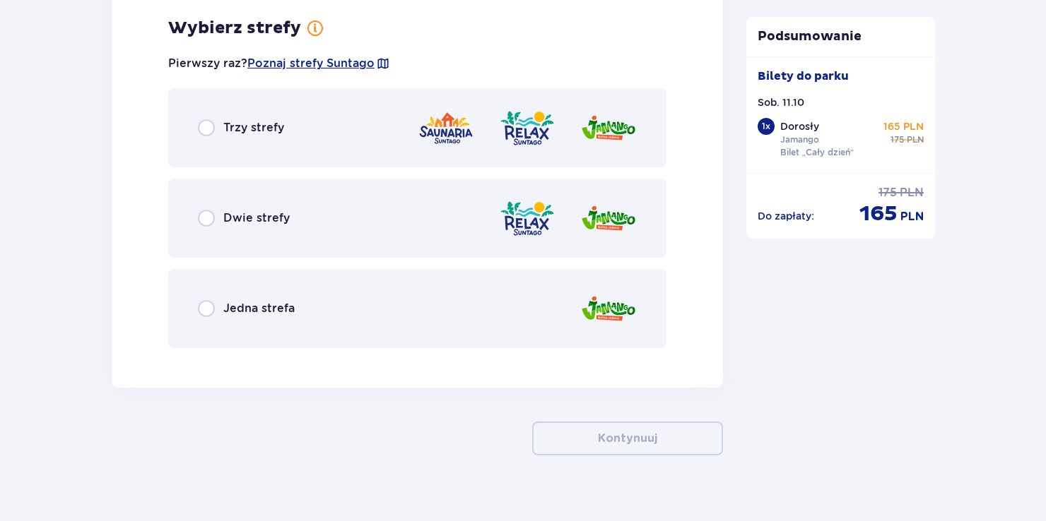
click at [266, 304] on span "Jedna strefa" at bounding box center [258, 309] width 71 height 16
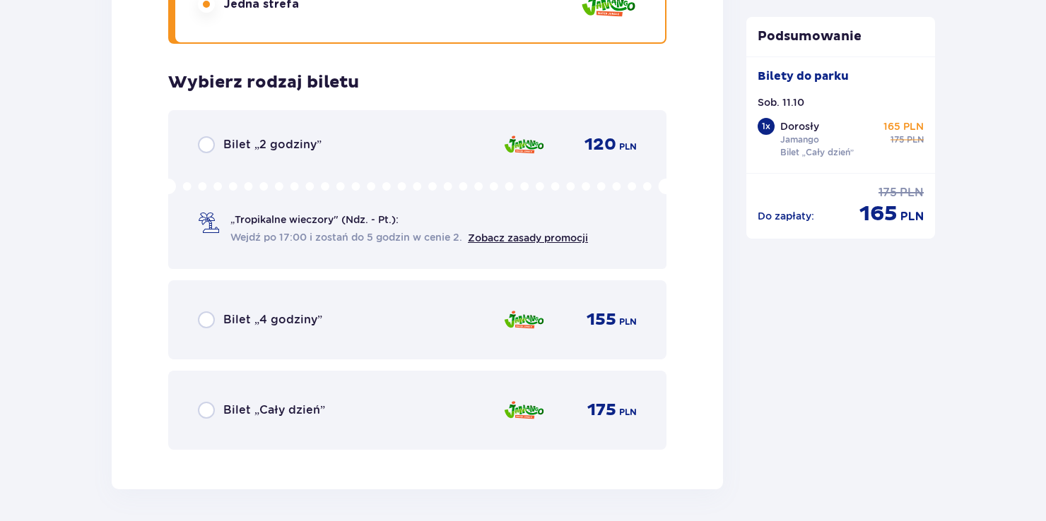
scroll to position [2313, 0]
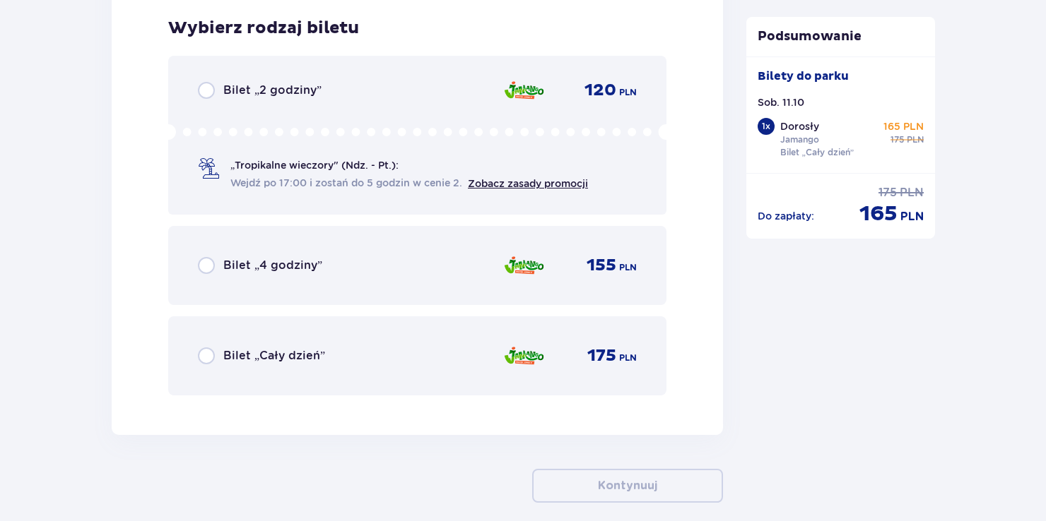
click at [278, 360] on span "Bilet „Cały dzień”" at bounding box center [274, 356] width 102 height 16
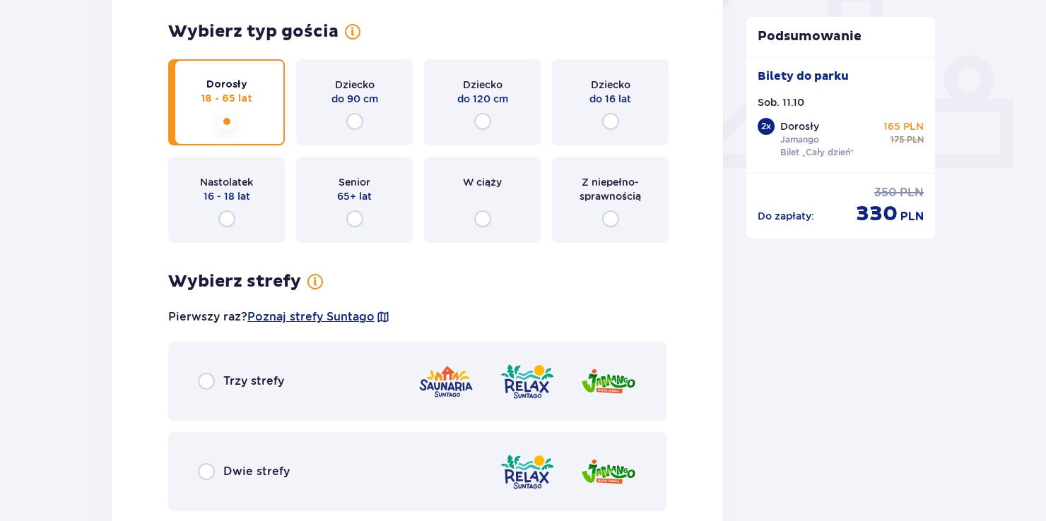
scroll to position [543, 0]
